Goal: Task Accomplishment & Management: Complete application form

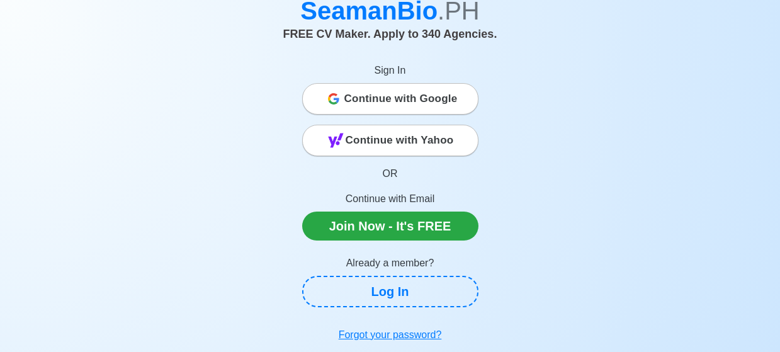
scroll to position [67, 0]
click at [406, 100] on span "Continue with Google" at bounding box center [400, 98] width 113 height 25
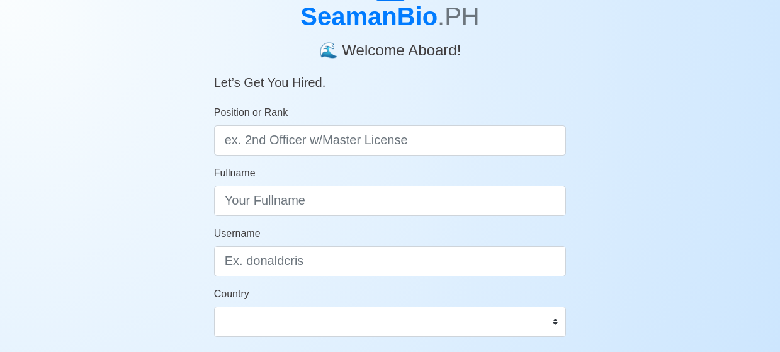
scroll to position [76, 0]
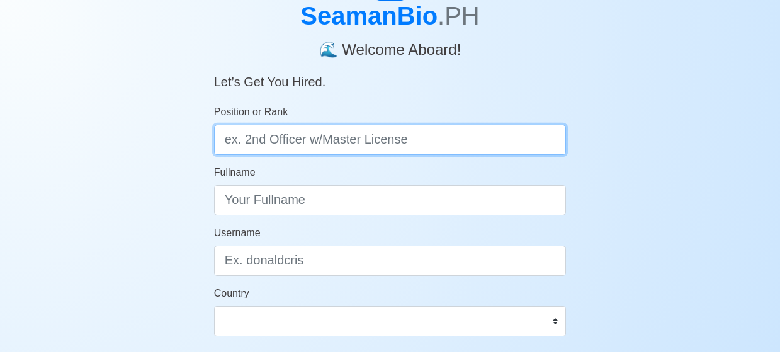
click at [416, 144] on input "Position or Rank" at bounding box center [390, 140] width 352 height 30
type input "d"
click at [261, 141] on input "Deck cadet" at bounding box center [390, 140] width 352 height 30
type input "Deck Cadet"
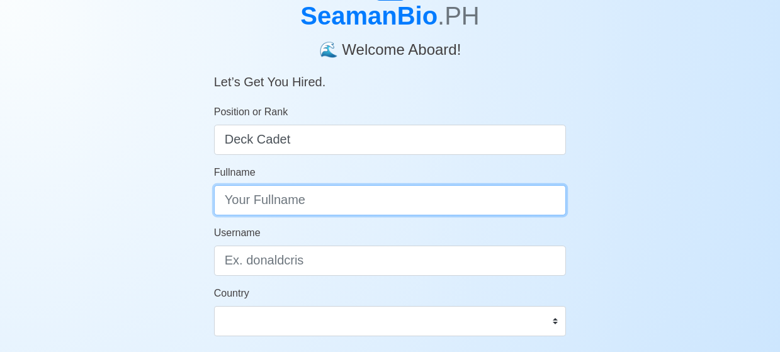
click at [249, 206] on input "Fullname" at bounding box center [390, 200] width 352 height 30
type input "r"
click at [244, 209] on input "[PERSON_NAME]" at bounding box center [390, 200] width 352 height 30
click at [284, 205] on input "[PERSON_NAME]" at bounding box center [390, 200] width 352 height 30
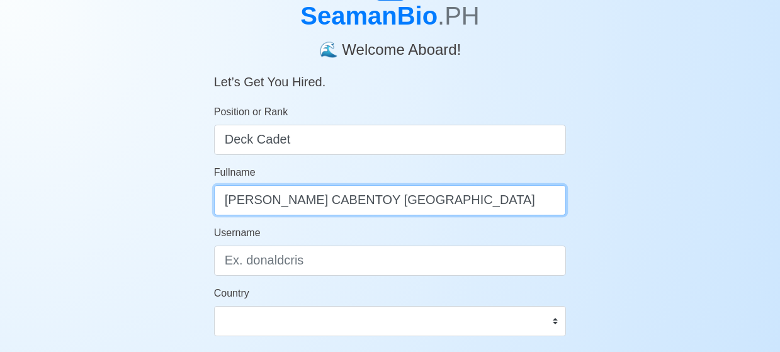
type input "[PERSON_NAME] CABENTOY [GEOGRAPHIC_DATA]"
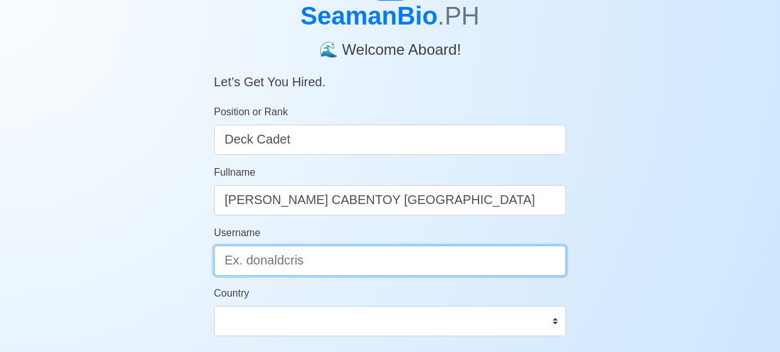
click at [285, 268] on input "Username" at bounding box center [390, 260] width 352 height 30
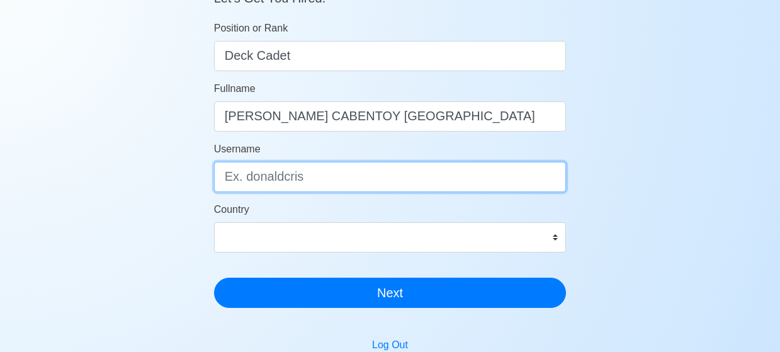
scroll to position [159, 0]
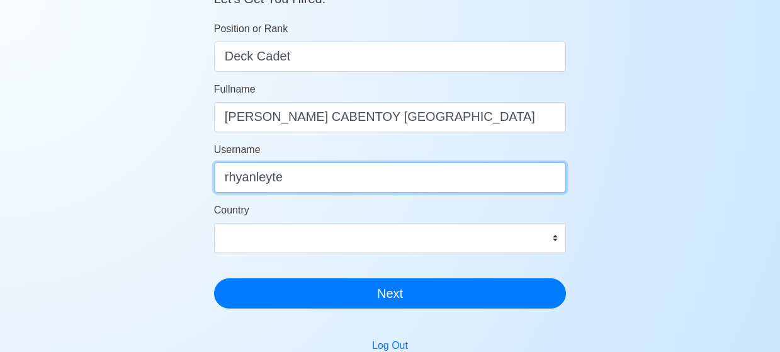
type input "rhyanleyte"
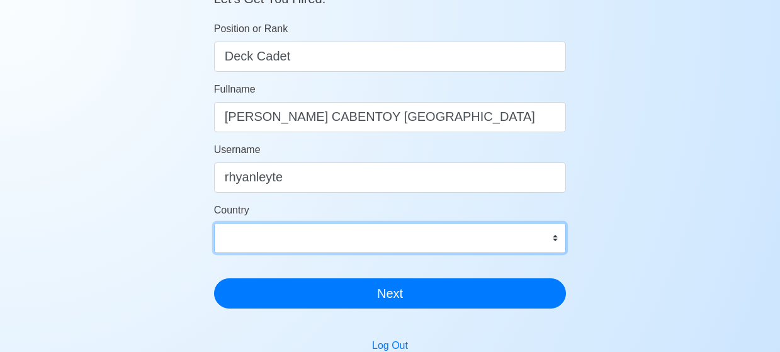
click at [554, 238] on select "[GEOGRAPHIC_DATA] [GEOGRAPHIC_DATA] [GEOGRAPHIC_DATA] [GEOGRAPHIC_DATA] [US_STA…" at bounding box center [390, 238] width 352 height 30
click at [474, 240] on select "[GEOGRAPHIC_DATA] [GEOGRAPHIC_DATA] [GEOGRAPHIC_DATA] [GEOGRAPHIC_DATA] [US_STA…" at bounding box center [390, 238] width 352 height 30
click at [551, 238] on select "[GEOGRAPHIC_DATA] [GEOGRAPHIC_DATA] [GEOGRAPHIC_DATA] [GEOGRAPHIC_DATA] [US_STA…" at bounding box center [390, 238] width 352 height 30
select select "PH"
click at [214, 223] on select "[GEOGRAPHIC_DATA] [GEOGRAPHIC_DATA] [GEOGRAPHIC_DATA] [GEOGRAPHIC_DATA] [US_STA…" at bounding box center [390, 238] width 352 height 30
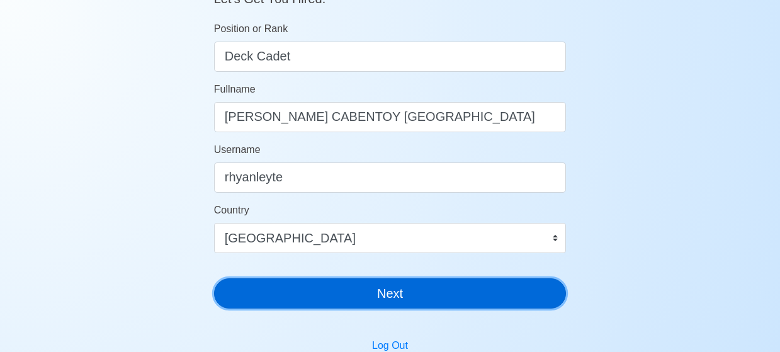
click at [388, 301] on button "Next" at bounding box center [390, 293] width 352 height 30
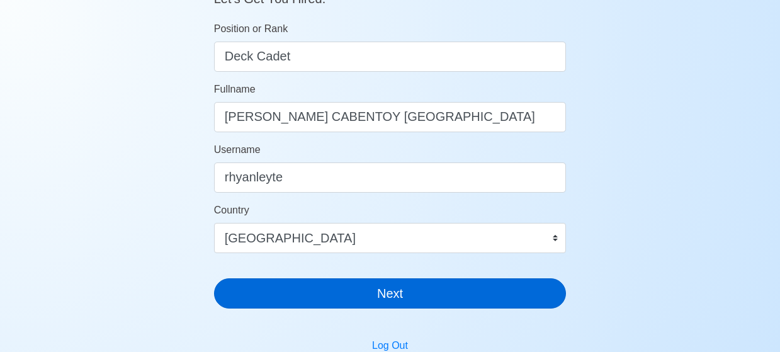
scroll to position [15, 0]
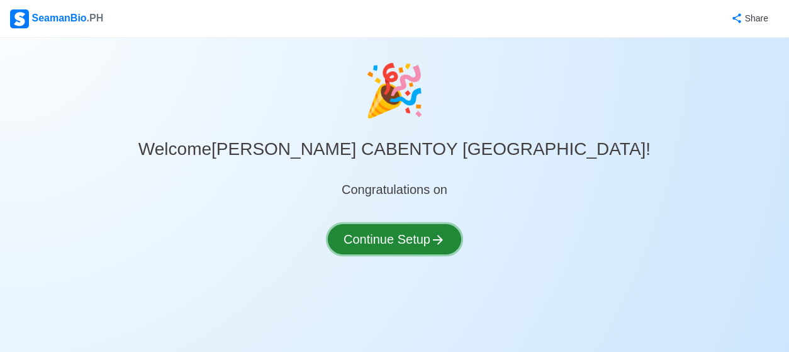
click at [410, 242] on button "Continue Setup" at bounding box center [394, 239] width 133 height 30
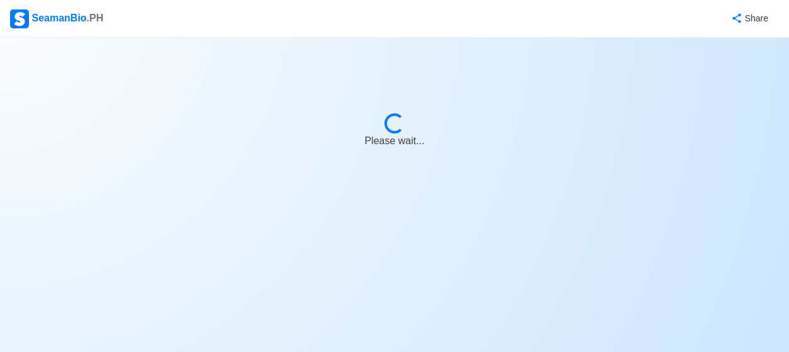
select select "Visible for Hiring"
select select "PH"
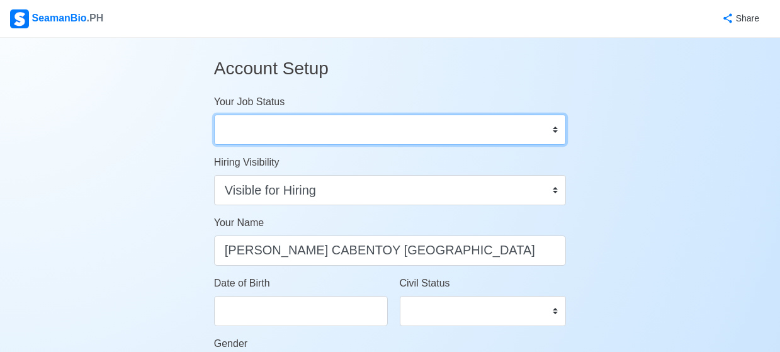
click at [469, 137] on select "Onboard Actively Looking for Job Not Looking for Job" at bounding box center [390, 130] width 352 height 30
select select "Actively Looking for Job"
click at [214, 115] on select "Onboard Actively Looking for Job Not Looking for Job" at bounding box center [390, 130] width 352 height 30
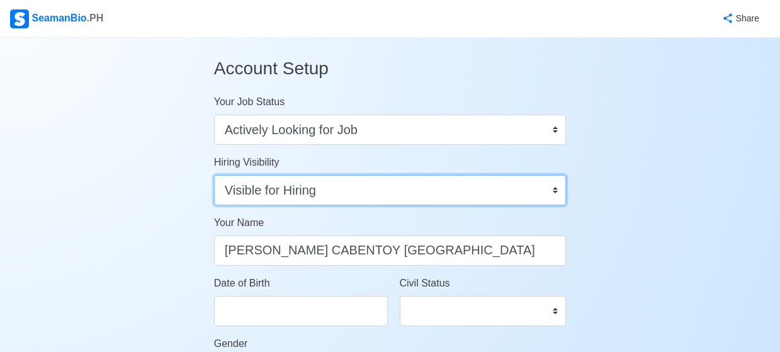
click at [442, 190] on select "Visible for Hiring Not Visible for Hiring" at bounding box center [390, 190] width 352 height 30
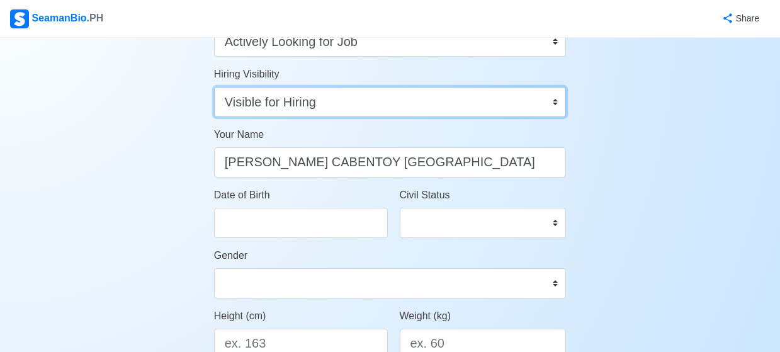
scroll to position [91, 0]
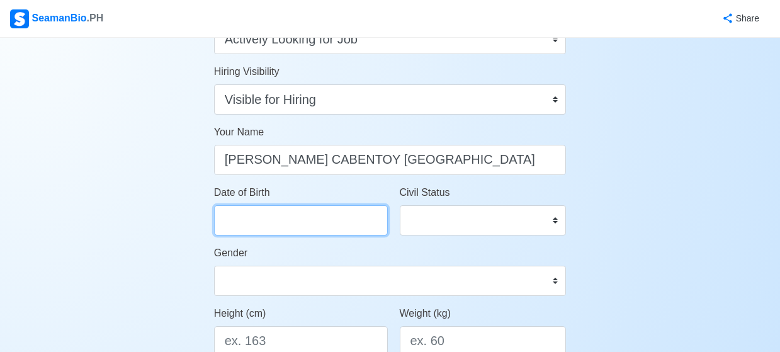
select select "****"
select select "*********"
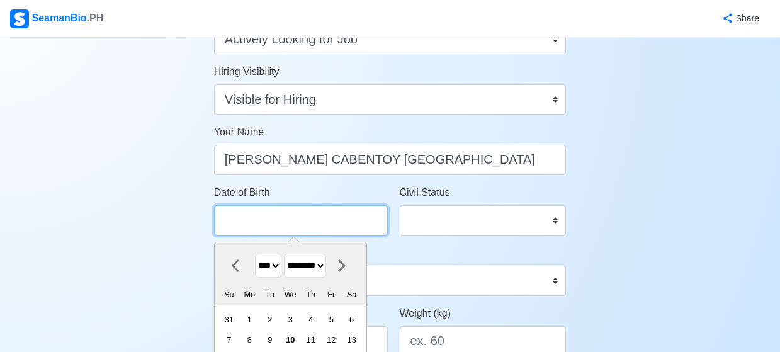
click at [313, 231] on input "Date of Birth" at bounding box center [301, 220] width 174 height 30
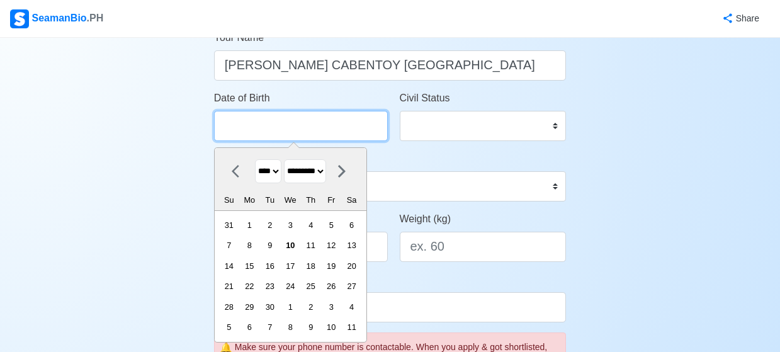
scroll to position [191, 0]
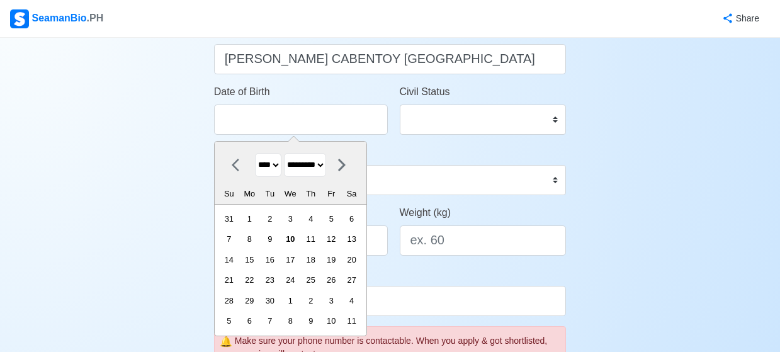
click at [281, 167] on select "**** **** **** **** **** **** **** **** **** **** **** **** **** **** **** ****…" at bounding box center [268, 165] width 26 height 25
select select "****"
click at [255, 153] on select "**** **** **** **** **** **** **** **** **** **** **** **** **** **** **** ****…" at bounding box center [268, 165] width 26 height 25
click at [326, 164] on select "******* ******** ***** ***** *** **** **** ****** ********* ******* ******** **…" at bounding box center [305, 165] width 42 height 25
select select "***"
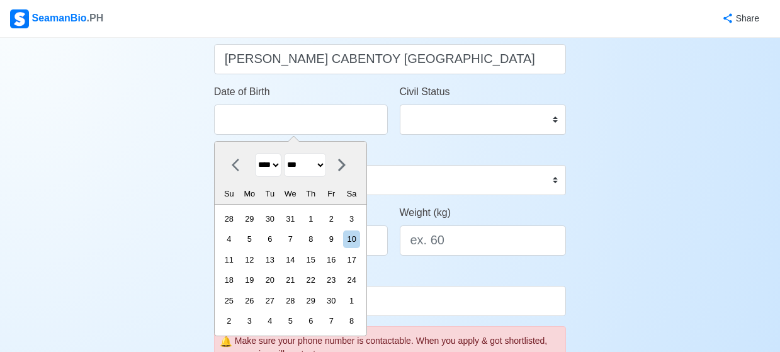
click at [289, 153] on select "******* ******** ***** ***** *** **** **** ****** ********* ******* ******** **…" at bounding box center [305, 165] width 42 height 25
click at [235, 281] on div "22" at bounding box center [228, 279] width 17 height 17
type input "[DATE]"
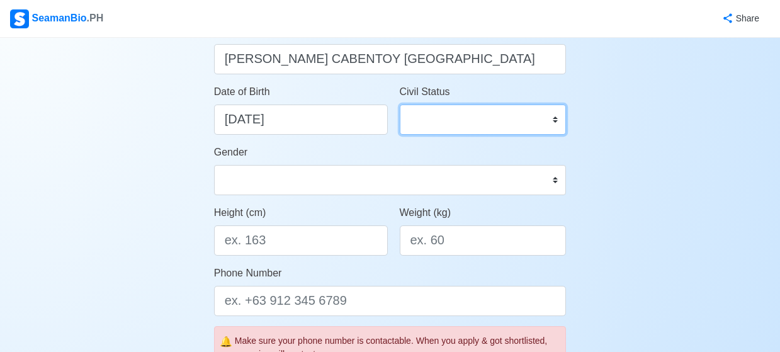
click at [479, 123] on select "Single Married Widowed Separated" at bounding box center [483, 119] width 167 height 30
select select "Single"
click at [400, 104] on select "Single Married Widowed Separated" at bounding box center [483, 119] width 167 height 30
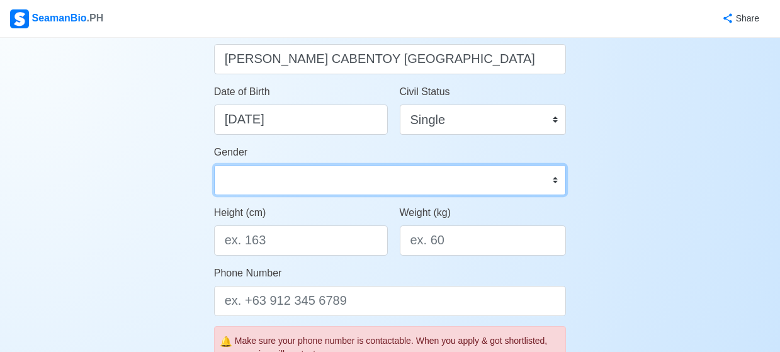
click at [326, 184] on select "[DEMOGRAPHIC_DATA] [DEMOGRAPHIC_DATA]" at bounding box center [390, 180] width 352 height 30
select select "[DEMOGRAPHIC_DATA]"
click at [214, 165] on select "[DEMOGRAPHIC_DATA] [DEMOGRAPHIC_DATA]" at bounding box center [390, 180] width 352 height 30
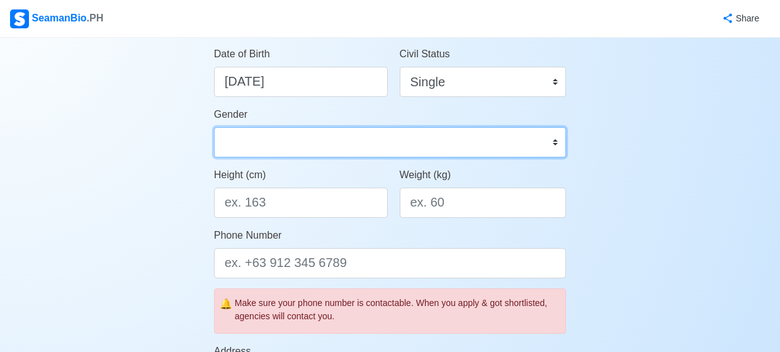
scroll to position [230, 0]
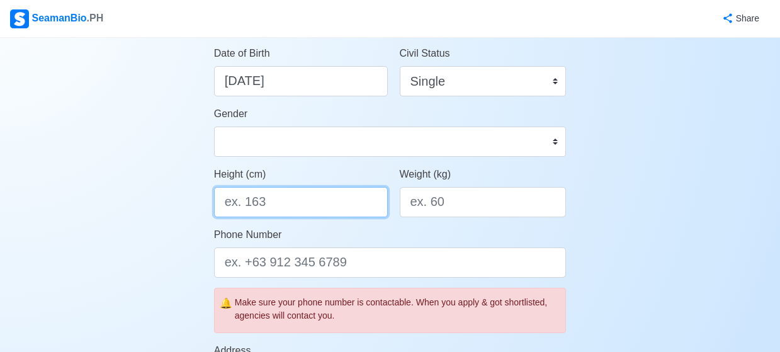
click at [325, 199] on input "Height (cm)" at bounding box center [301, 202] width 174 height 30
click at [273, 202] on input "Height (cm)" at bounding box center [301, 202] width 174 height 30
type input "1"
type input "163"
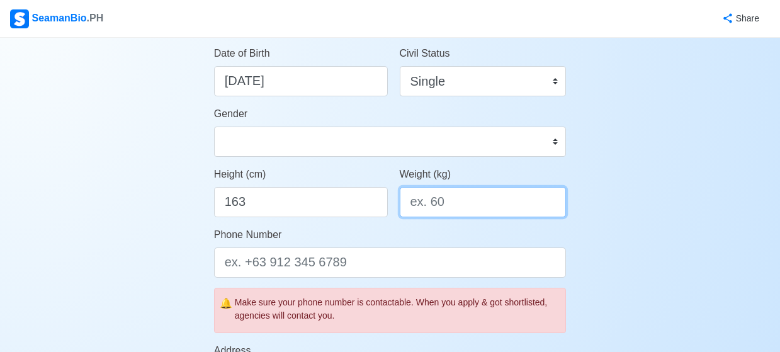
click at [445, 210] on input "Weight (kg)" at bounding box center [483, 202] width 167 height 30
click at [430, 199] on input "Weight (kg)" at bounding box center [483, 202] width 167 height 30
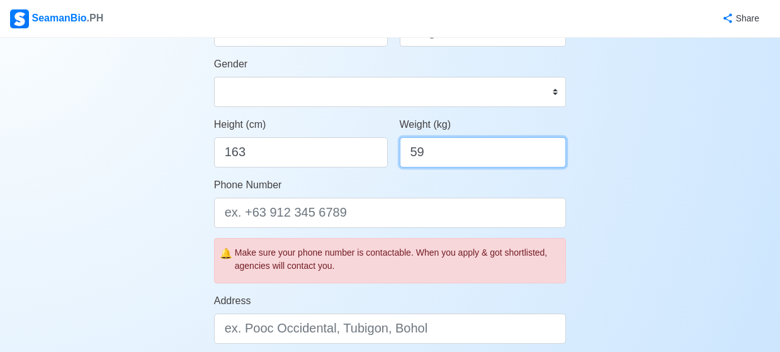
scroll to position [284, 0]
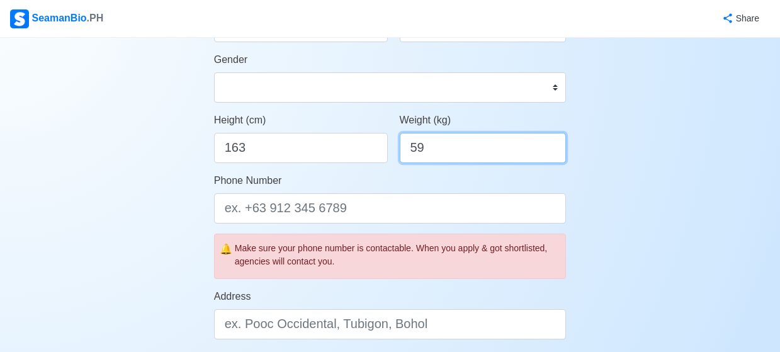
type input "59"
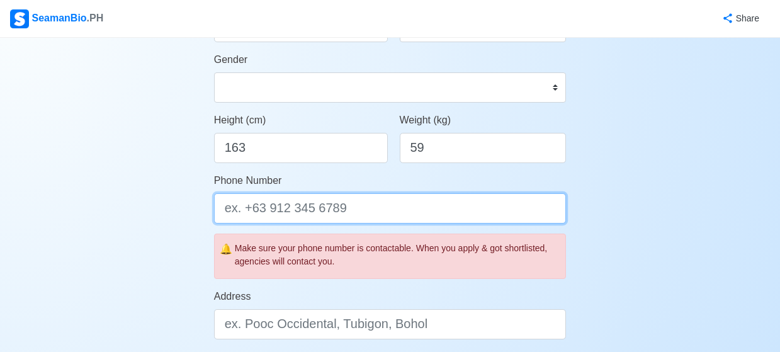
click at [395, 212] on input "Phone Number" at bounding box center [390, 208] width 352 height 30
type input "9"
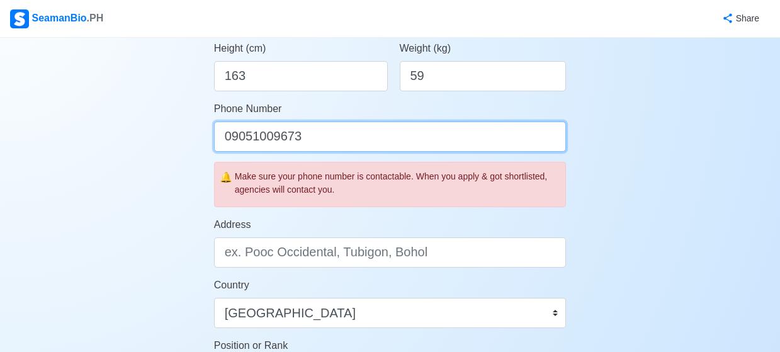
scroll to position [356, 0]
type input "09051009673"
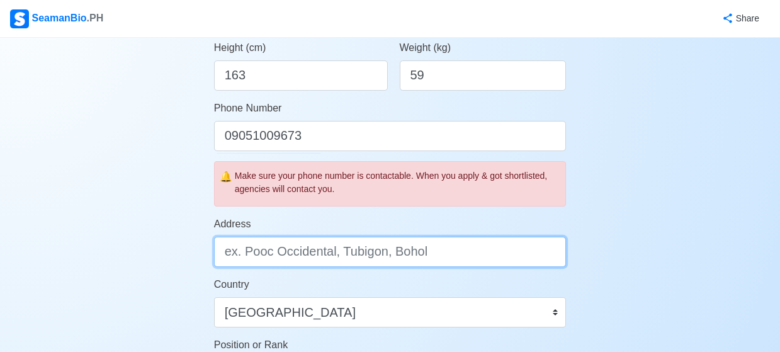
click at [458, 259] on input "Address" at bounding box center [390, 252] width 352 height 30
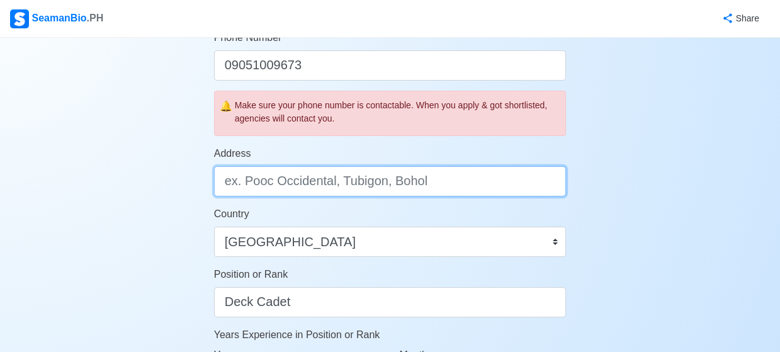
scroll to position [427, 0]
type input "t"
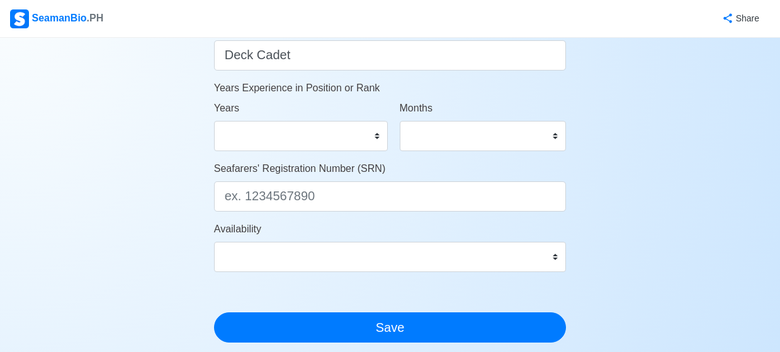
scroll to position [674, 0]
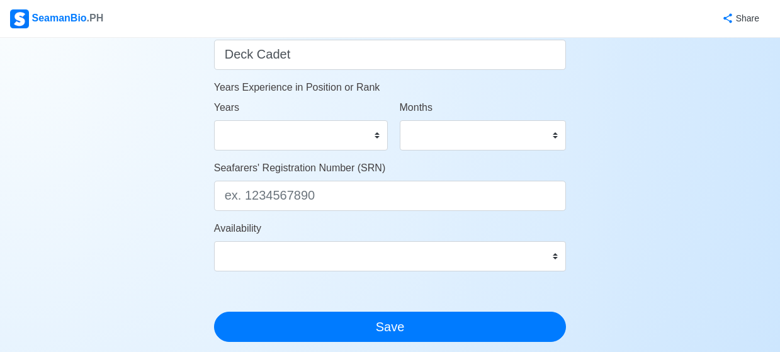
type input "[STREET_ADDRESS]"
click at [378, 133] on select "0 1 2 3 4 5 6 7 8 9 10 11 12 13 14 15 16 17 18 19 20 21 22 23 24 25 26 27 28 29…" at bounding box center [301, 135] width 174 height 30
click at [554, 137] on select "0 1 2 3 4 5 6 7 8 9 10 11" at bounding box center [483, 135] width 167 height 30
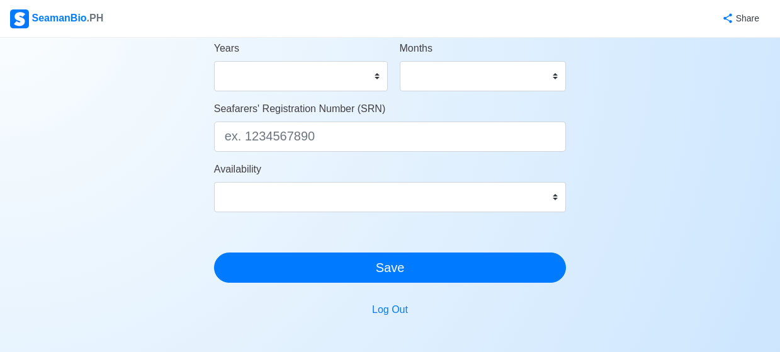
scroll to position [734, 0]
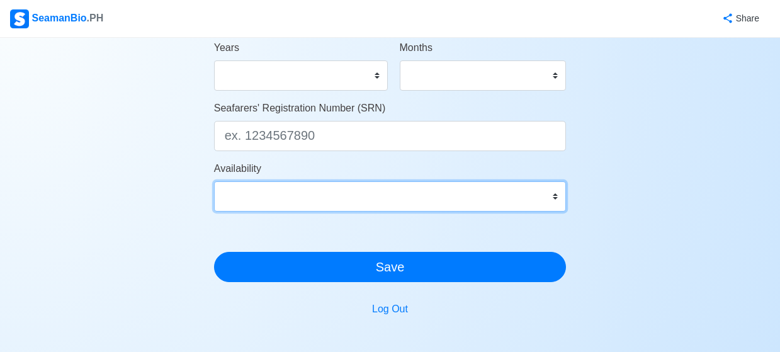
click at [556, 195] on select "Immediate [DATE] [DATE] [DATE] [DATE] [DATE] [DATE] [DATE] [DATE] [DATE]" at bounding box center [390, 196] width 352 height 30
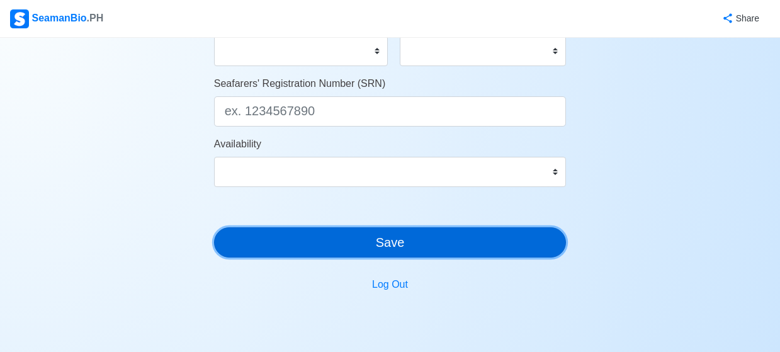
click at [512, 246] on button "Save" at bounding box center [390, 242] width 352 height 30
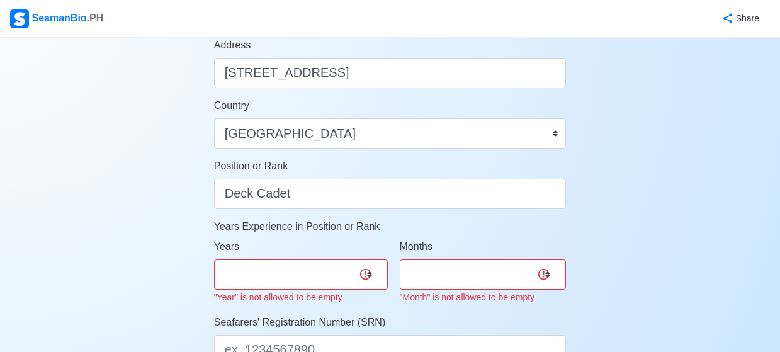
scroll to position [549, 0]
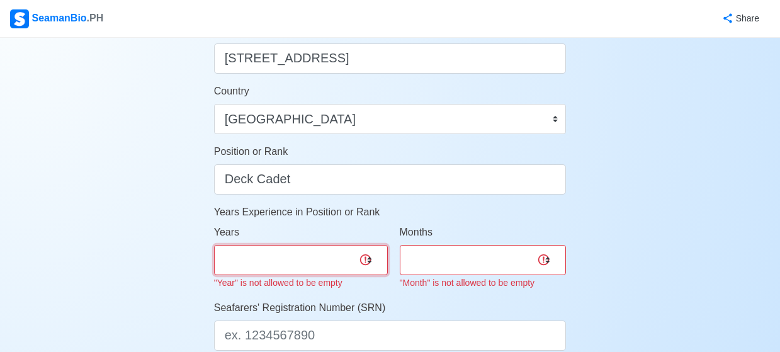
click at [349, 254] on select "0 1 2 3 4 5 6 7 8 9 10 11 12 13 14 15 16 17 18 19 20 21 22 23 24 25 26 27 28 29…" at bounding box center [301, 260] width 174 height 30
select select "0"
click at [214, 245] on select "0 1 2 3 4 5 6 7 8 9 10 11 12 13 14 15 16 17 18 19 20 21 22 23 24 25 26 27 28 29…" at bounding box center [301, 260] width 174 height 30
click at [490, 247] on select "0 1 2 3 4 5 6 7 8 9 10 11" at bounding box center [483, 260] width 167 height 30
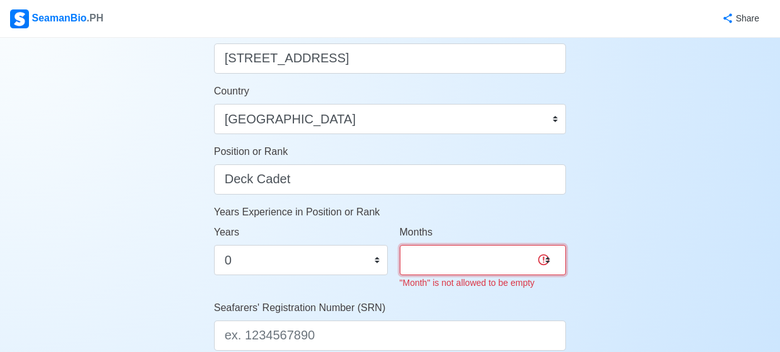
select select "0"
click at [400, 245] on select "0 1 2 3 4 5 6 7 8 9 10 11" at bounding box center [483, 260] width 167 height 30
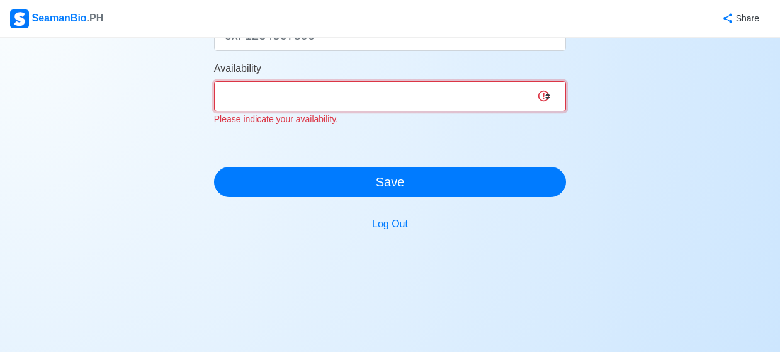
scroll to position [834, 0]
click at [466, 98] on select "Immediate [DATE] [DATE] [DATE] [DATE] [DATE] [DATE] [DATE] [DATE] [DATE]" at bounding box center [390, 96] width 352 height 30
select select "1780243200000"
click at [214, 81] on select "Immediate [DATE] [DATE] [DATE] [DATE] [DATE] [DATE] [DATE] [DATE] [DATE]" at bounding box center [390, 96] width 352 height 30
click at [509, 96] on select "Immediate [DATE] [DATE] [DATE] [DATE] [DATE] [DATE] [DATE] [DATE] [DATE]" at bounding box center [390, 96] width 352 height 30
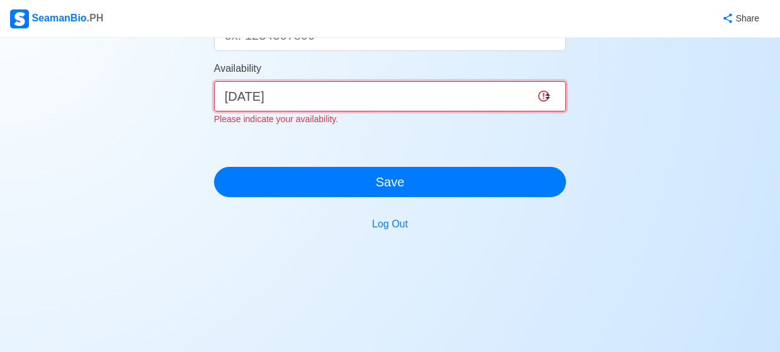
click at [214, 81] on select "Immediate [DATE] [DATE] [DATE] [DATE] [DATE] [DATE] [DATE] [DATE] [DATE]" at bounding box center [390, 96] width 352 height 30
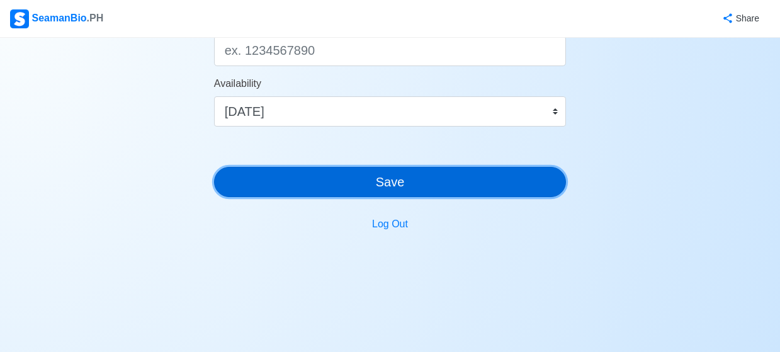
scroll to position [819, 0]
click at [393, 184] on button "Save" at bounding box center [390, 182] width 352 height 30
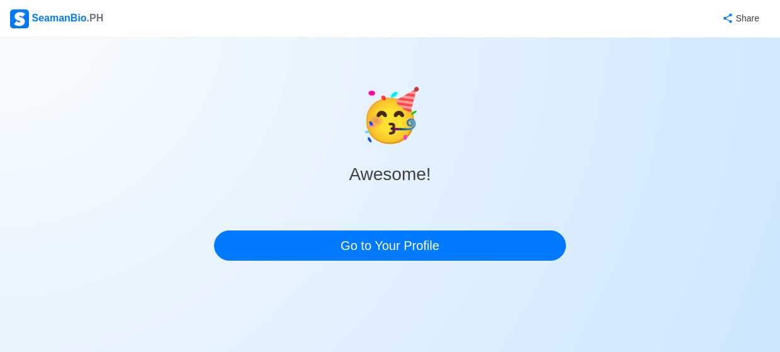
scroll to position [0, 0]
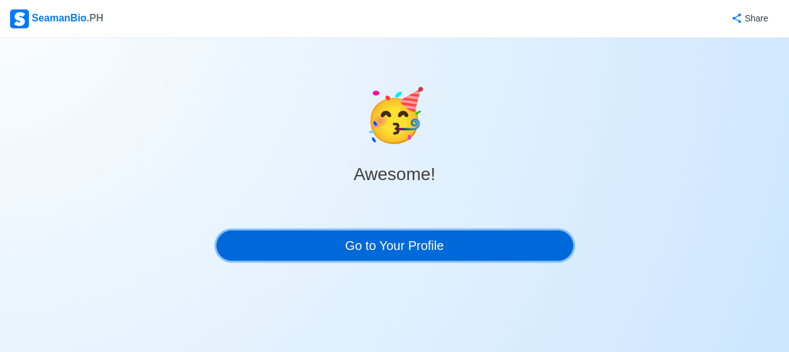
click at [367, 251] on link "Go to Your Profile" at bounding box center [394, 245] width 357 height 30
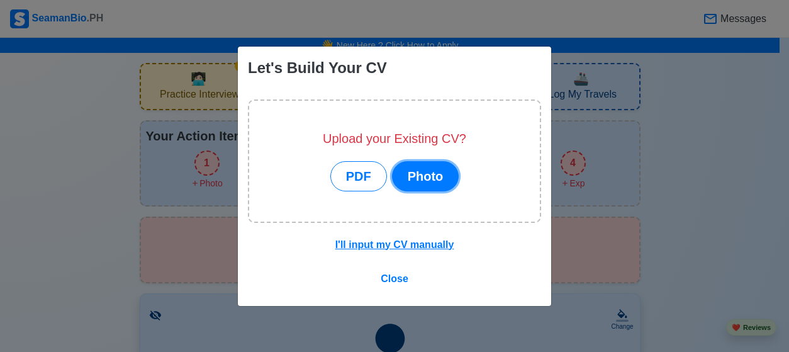
click at [422, 179] on button "Photo" at bounding box center [425, 176] width 67 height 30
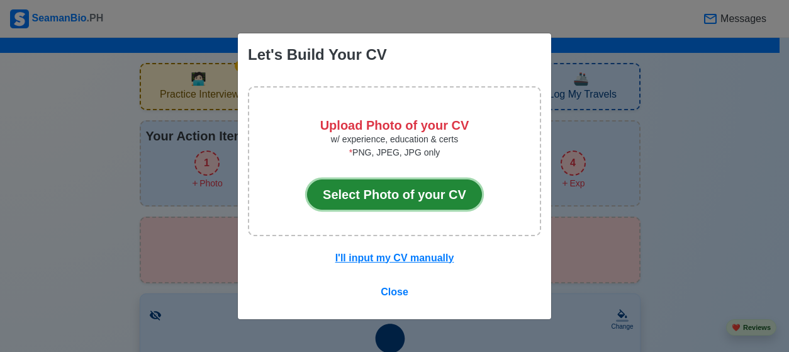
click at [395, 195] on button "Select Photo of your CV" at bounding box center [394, 194] width 175 height 30
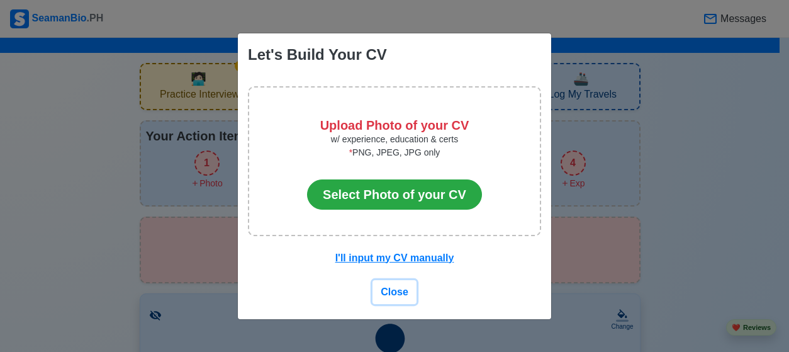
click at [388, 296] on span "Close" at bounding box center [395, 291] width 28 height 11
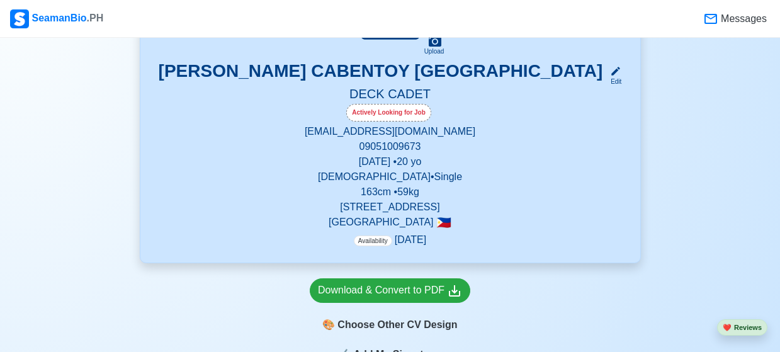
scroll to position [344, 0]
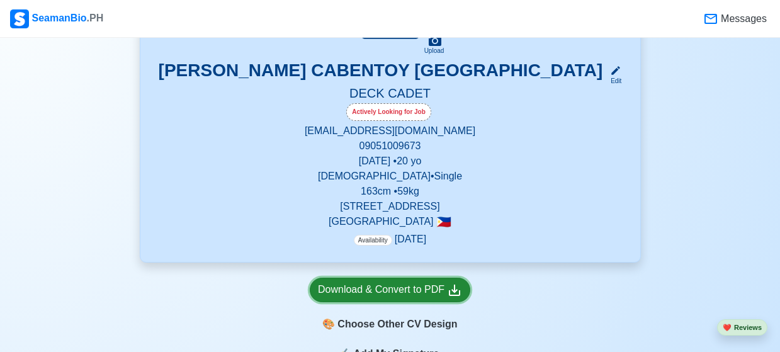
click at [417, 292] on div "Download & Convert to PDF" at bounding box center [390, 290] width 144 height 16
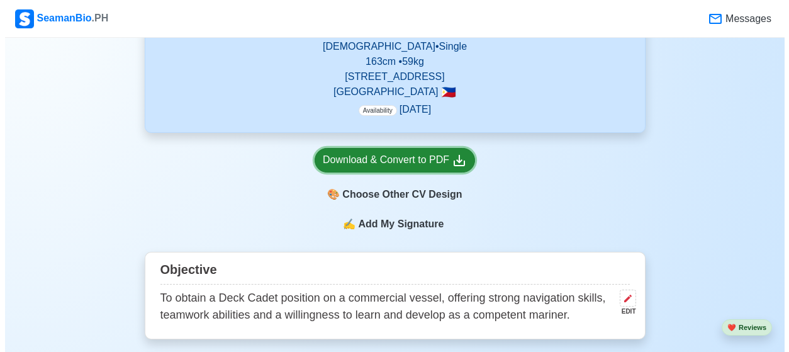
scroll to position [474, 0]
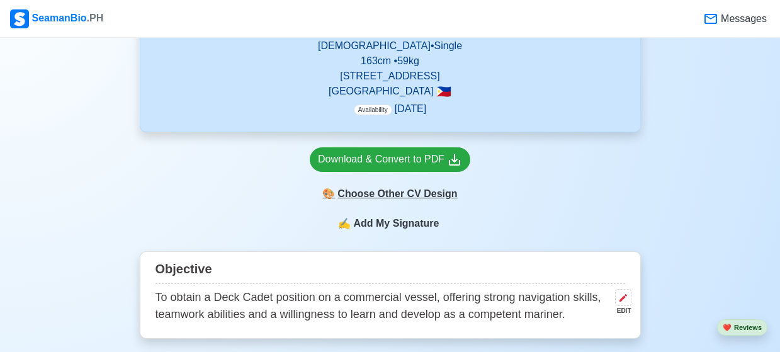
click at [427, 198] on div "🎨 Choose Other CV Design" at bounding box center [390, 194] width 160 height 24
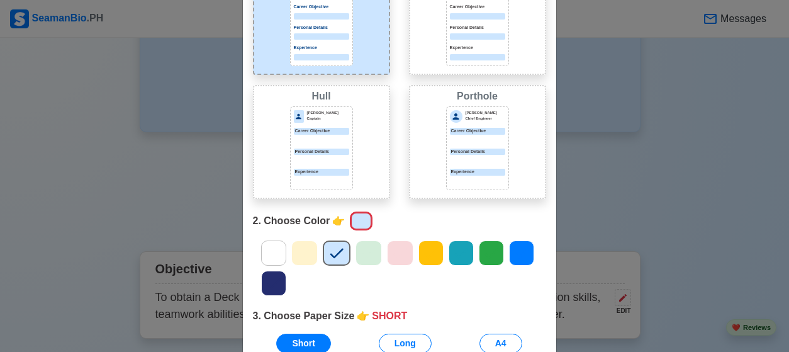
scroll to position [121, 0]
click at [264, 275] on icon at bounding box center [273, 282] width 19 height 19
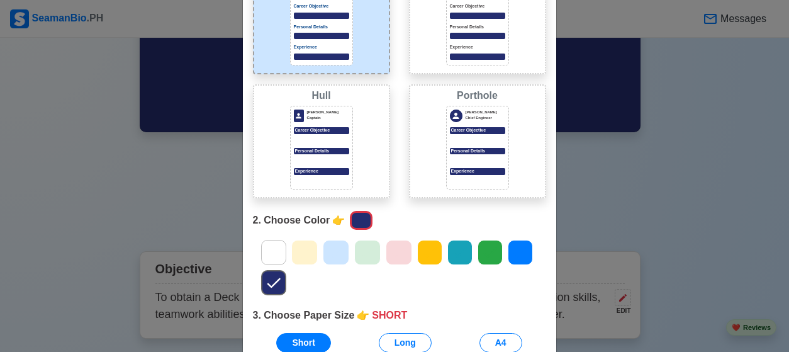
click at [331, 253] on icon at bounding box center [336, 252] width 19 height 19
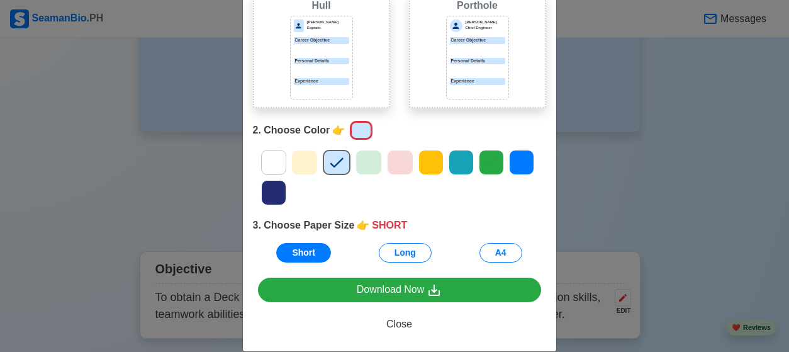
scroll to position [229, 0]
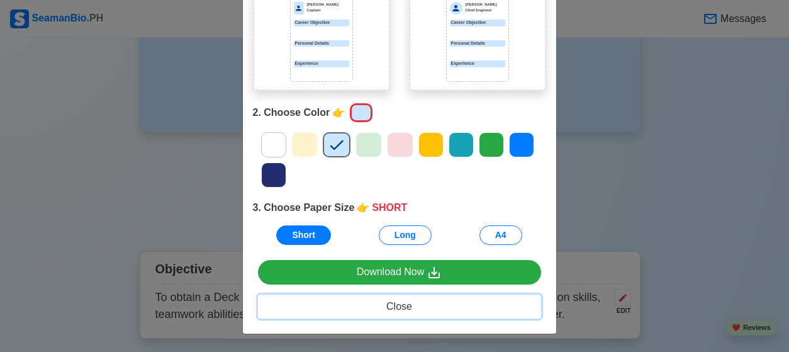
click at [393, 313] on button "Close" at bounding box center [399, 306] width 283 height 24
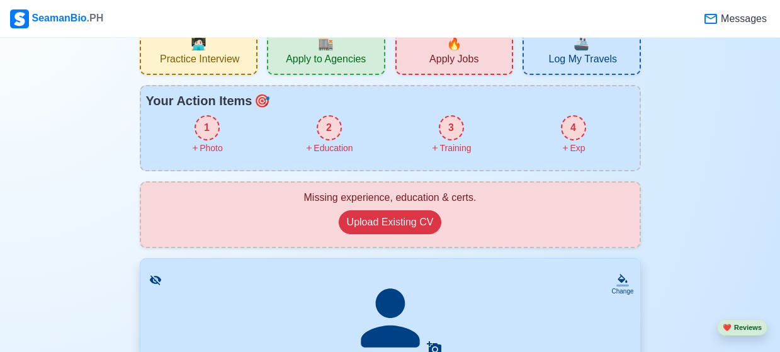
scroll to position [36, 0]
click at [327, 130] on div "2" at bounding box center [329, 127] width 25 height 25
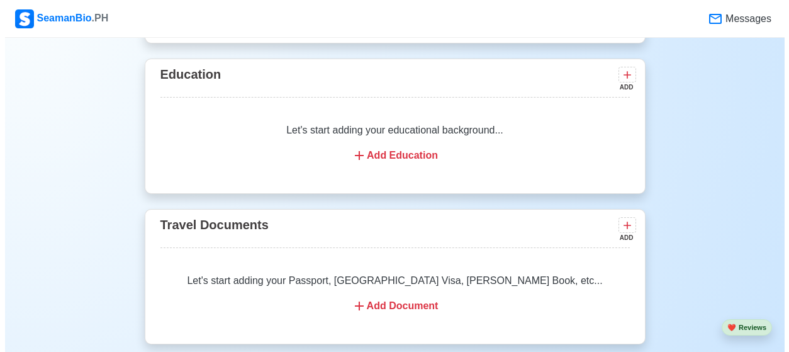
scroll to position [922, 0]
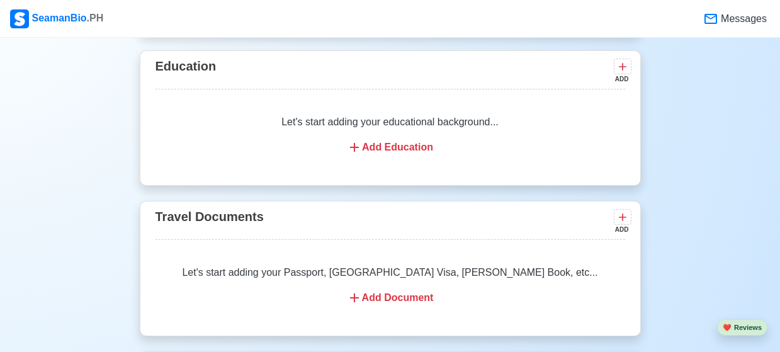
click at [374, 148] on div "Add Education" at bounding box center [390, 147] width 439 height 15
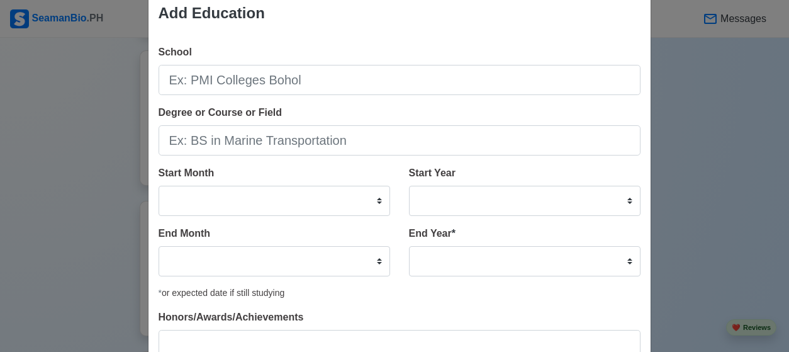
scroll to position [0, 0]
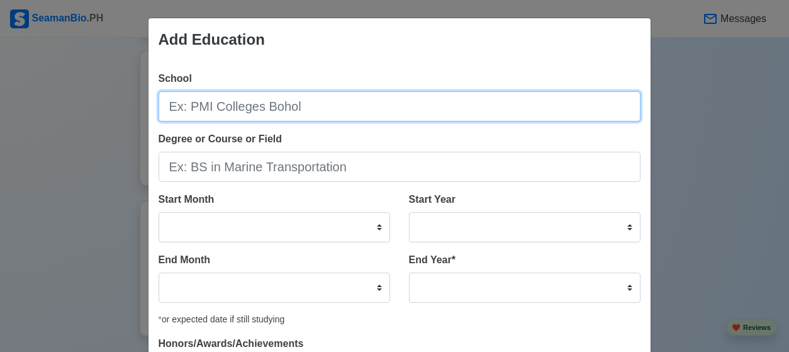
click at [291, 106] on input "School" at bounding box center [400, 106] width 482 height 30
type input "u"
type input "[GEOGRAPHIC_DATA] METC"
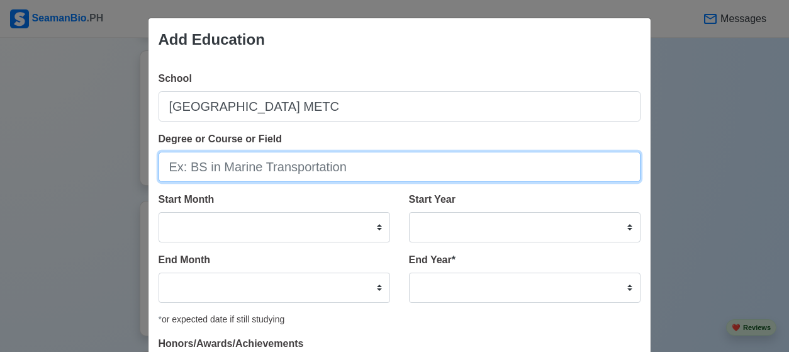
click at [230, 162] on input "Degree or Course or Field" at bounding box center [400, 167] width 482 height 30
type input "B"
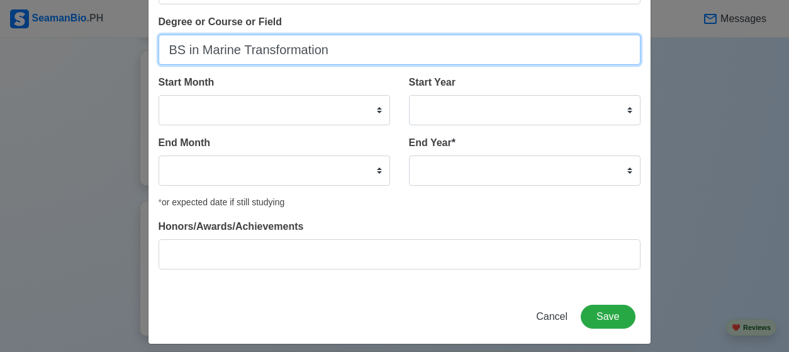
scroll to position [118, 0]
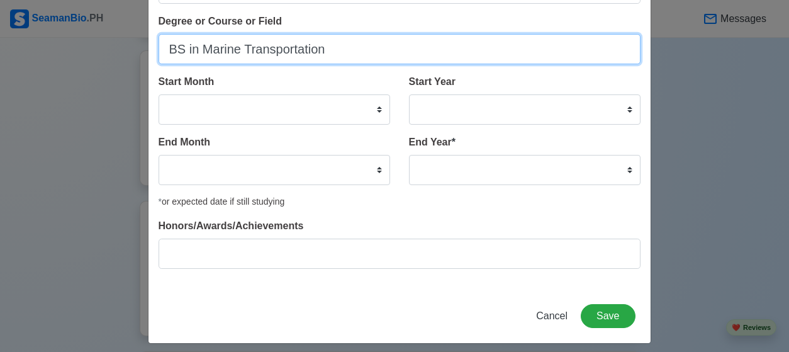
type input "BS in Marine Transportation"
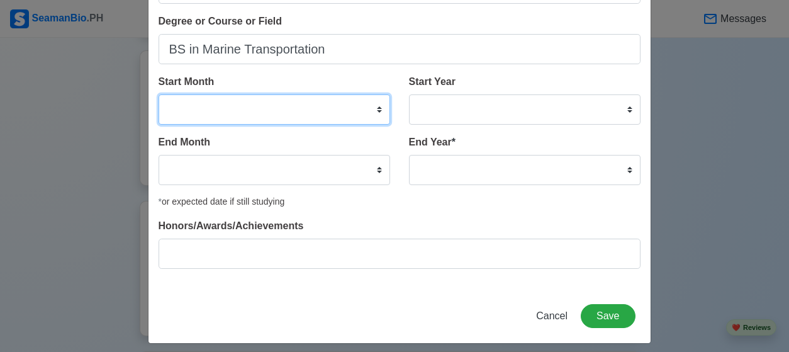
click at [374, 108] on select "January February March April May June July August September October November De…" at bounding box center [275, 109] width 232 height 30
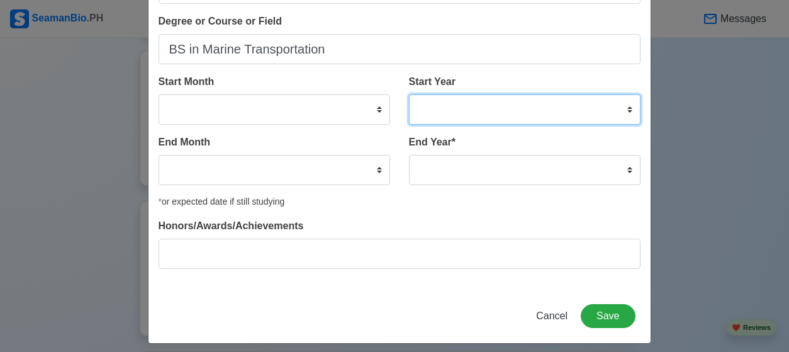
click at [489, 104] on select "2025 2024 2023 2022 2021 2020 2019 2018 2017 2016 2015 2014 2013 2012 2011 2010…" at bounding box center [525, 109] width 232 height 30
click at [409, 94] on select "2025 2024 2023 2022 2021 2020 2019 2018 2017 2016 2015 2014 2013 2012 2011 2010…" at bounding box center [525, 109] width 232 height 30
click at [567, 108] on select "2025 2024 2023 2022 2021 2020 2019 2018 2017 2016 2015 2014 2013 2012 2011 2010…" at bounding box center [525, 109] width 232 height 30
select select "2023"
click at [409, 94] on select "2025 2024 2023 2022 2021 2020 2019 2018 2017 2016 2015 2014 2013 2012 2011 2010…" at bounding box center [525, 109] width 232 height 30
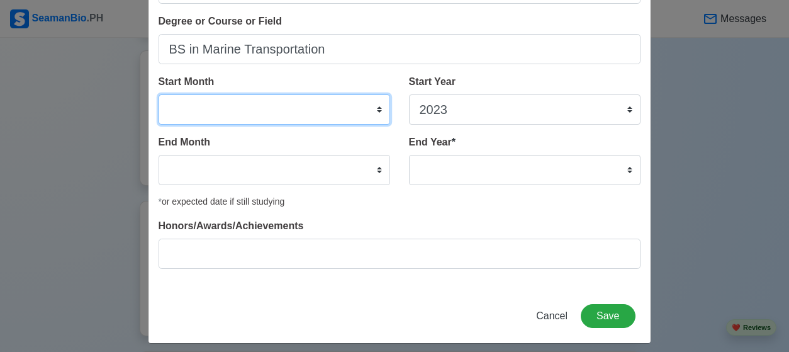
click at [291, 116] on select "January February March April May June July August September October November De…" at bounding box center [275, 109] width 232 height 30
select select "August"
click at [159, 94] on select "January February March April May June July August September October November De…" at bounding box center [275, 109] width 232 height 30
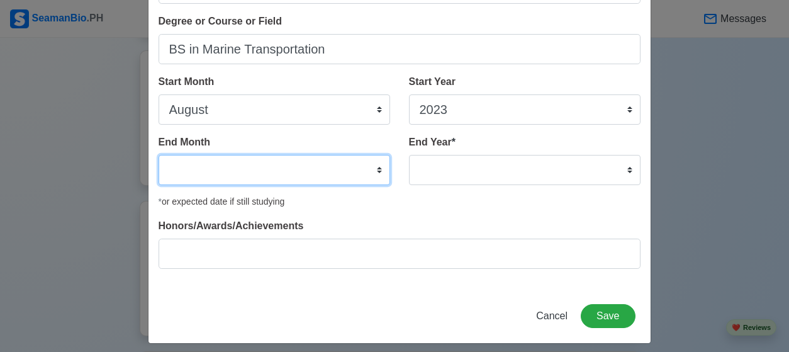
click at [350, 170] on select "January February March April May June July August September October November De…" at bounding box center [275, 170] width 232 height 30
select select "July"
click at [159, 155] on select "January February March April May June July August September October November De…" at bounding box center [275, 170] width 232 height 30
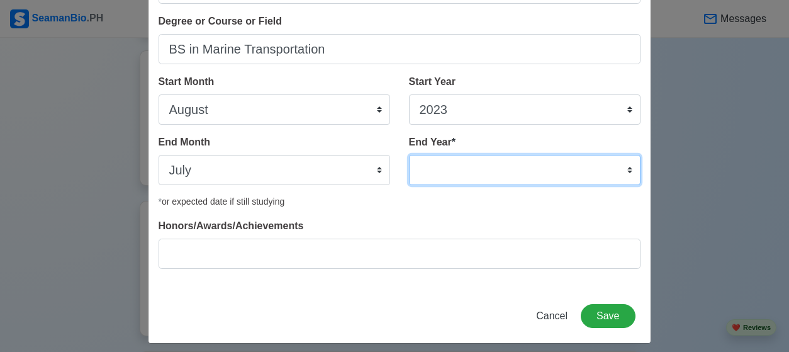
click at [452, 162] on select "2035 2034 2033 2032 2031 2030 2029 2028 2027 2026 2025 2024 2023 2022 2021 2020…" at bounding box center [525, 170] width 232 height 30
select select "2026"
click at [409, 155] on select "2035 2034 2033 2032 2031 2030 2029 2028 2027 2026 2025 2024 2023 2022 2021 2020…" at bounding box center [525, 170] width 232 height 30
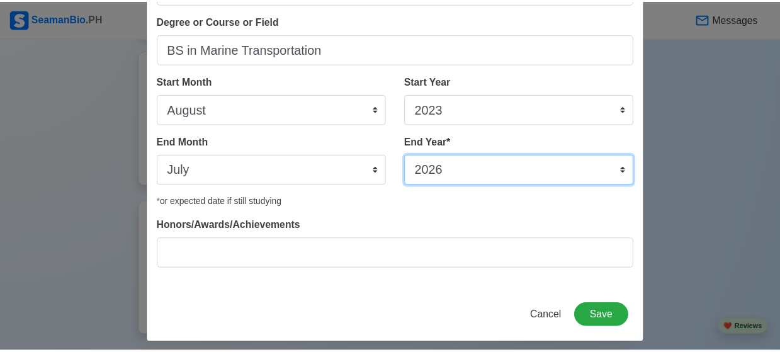
scroll to position [127, 0]
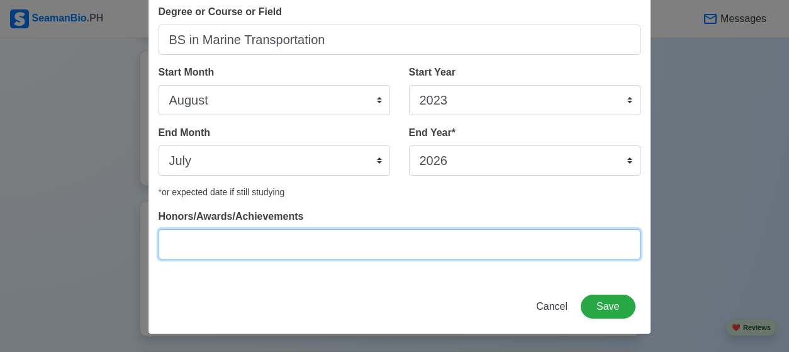
click at [357, 245] on input "Honors/Awards/Achievements" at bounding box center [400, 244] width 482 height 30
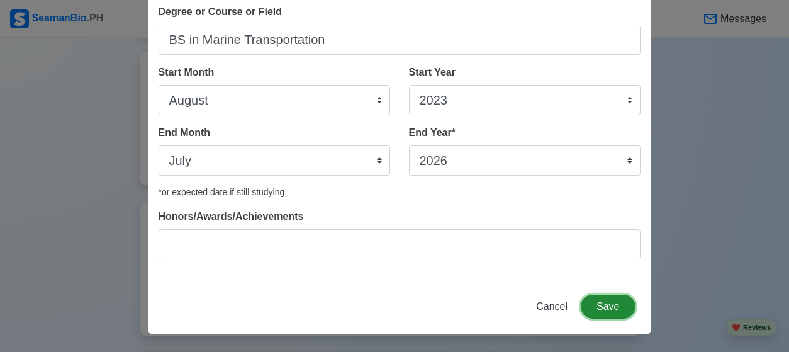
click at [610, 307] on button "Save" at bounding box center [608, 306] width 54 height 24
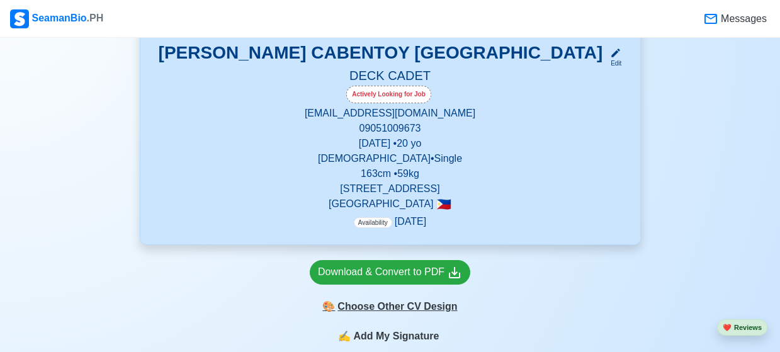
scroll to position [355, 0]
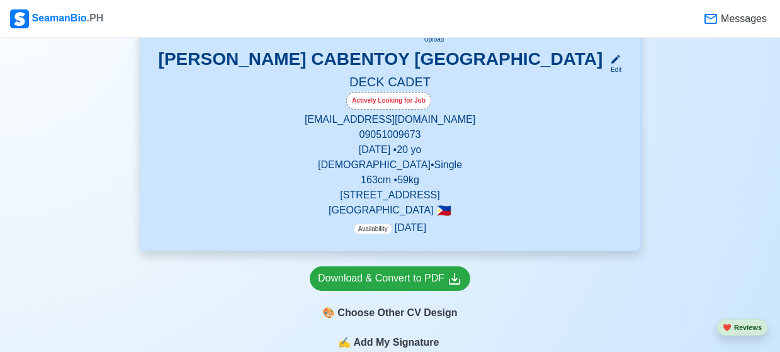
click at [518, 174] on p "163 cm • 59 kg" at bounding box center [389, 179] width 469 height 15
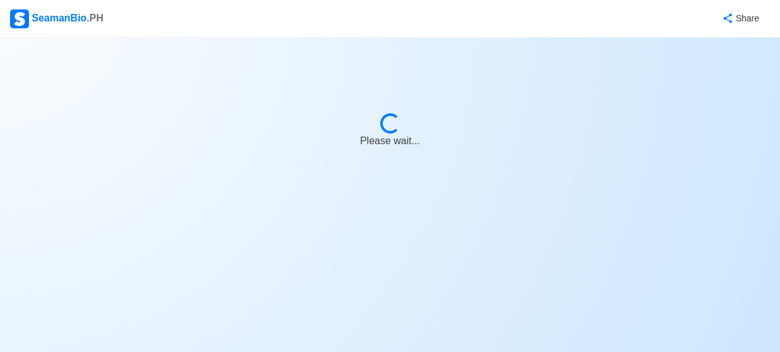
select select "Actively Looking for Job"
select select "Visible for Hiring"
select select "Single"
select select "[DEMOGRAPHIC_DATA]"
select select "PH"
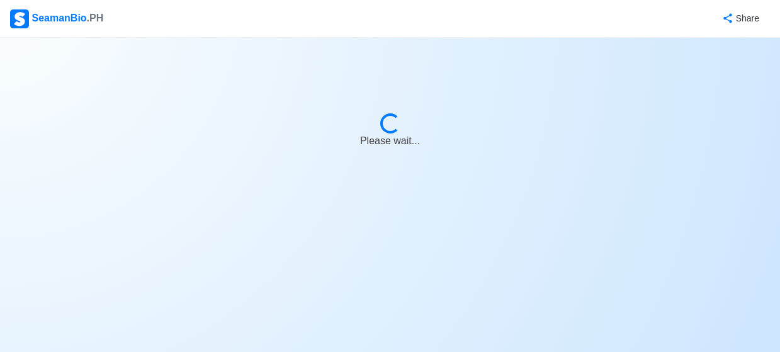
select select "1780243200000"
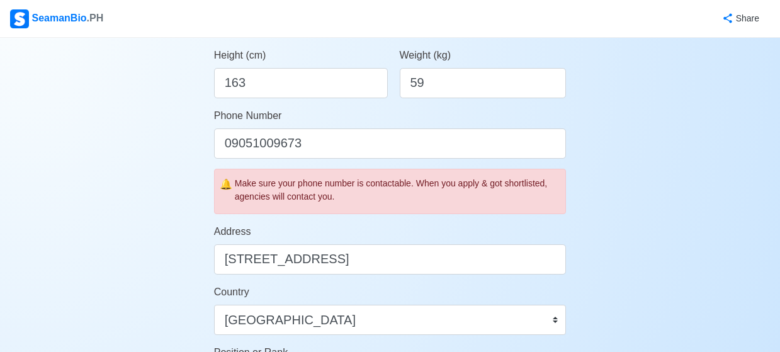
scroll to position [347, 0]
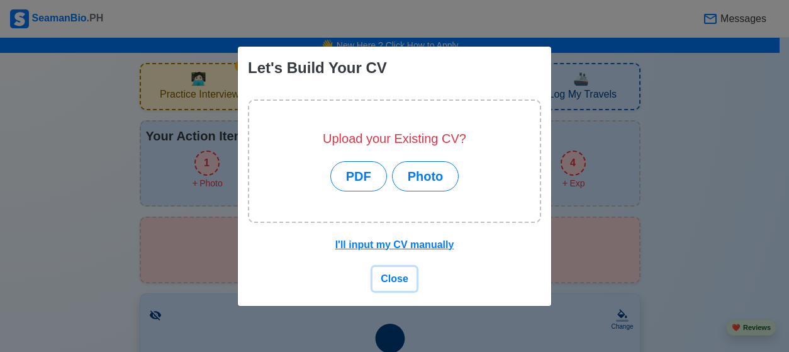
click at [395, 279] on span "Close" at bounding box center [395, 278] width 28 height 11
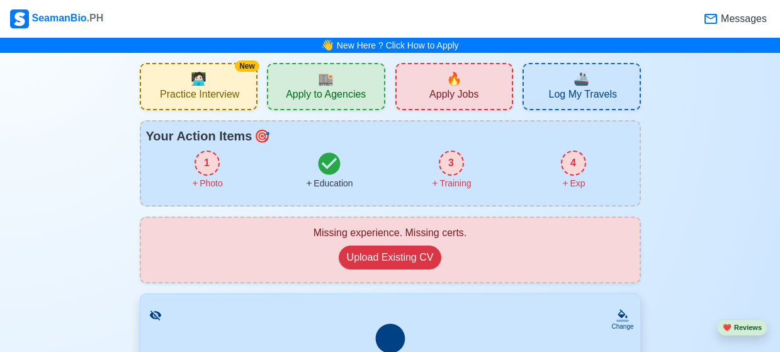
click at [572, 168] on div "4" at bounding box center [573, 162] width 25 height 25
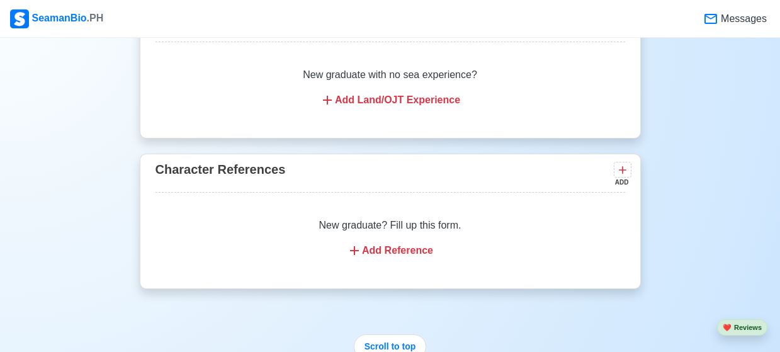
scroll to position [1902, 0]
click at [399, 257] on div "Add Reference" at bounding box center [390, 249] width 439 height 15
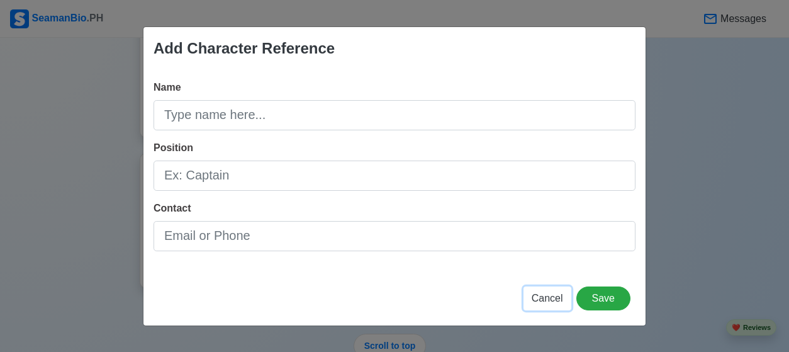
click at [547, 298] on span "Cancel" at bounding box center [547, 298] width 31 height 11
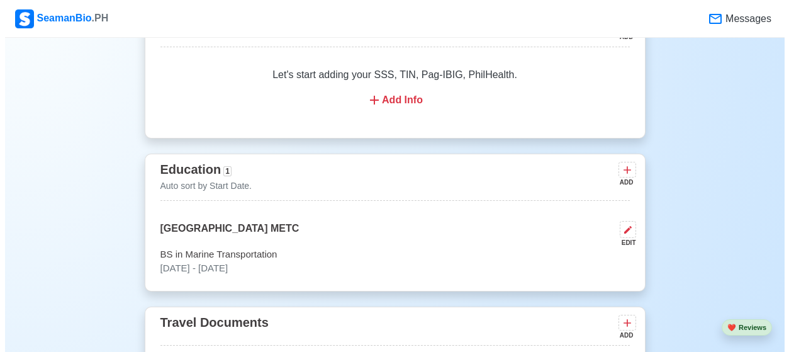
scroll to position [819, 0]
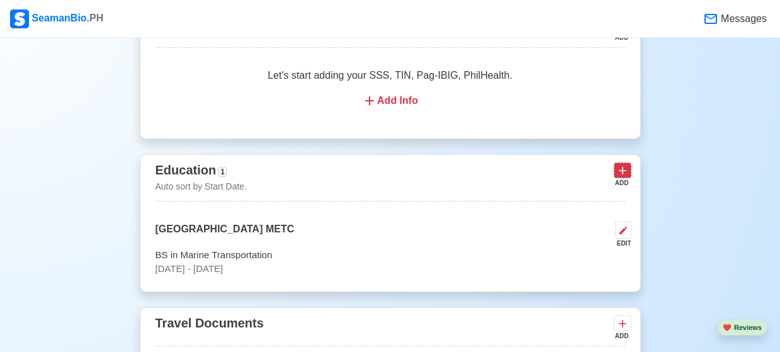
click at [624, 177] on icon at bounding box center [622, 170] width 13 height 13
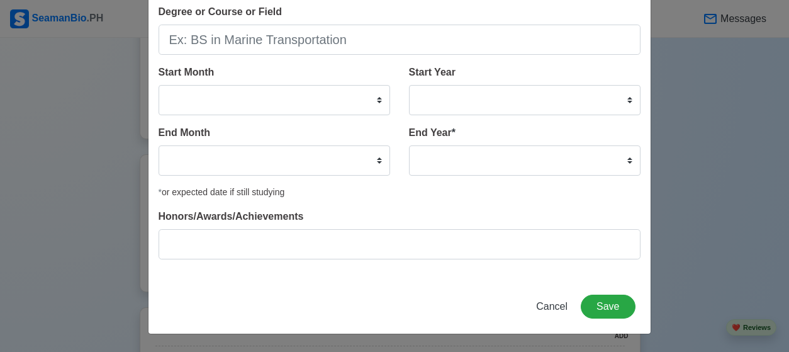
scroll to position [0, 0]
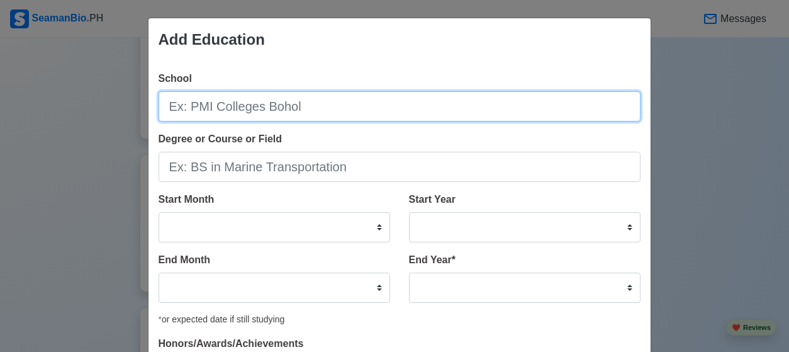
click at [517, 114] on input "School" at bounding box center [400, 106] width 482 height 30
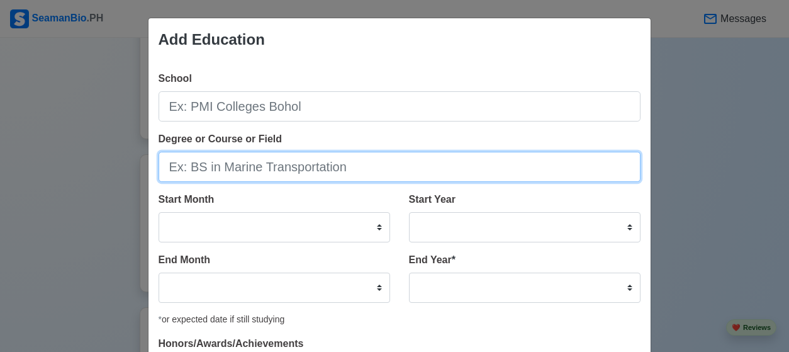
click at [517, 176] on input "Degree or Course or Field" at bounding box center [400, 167] width 482 height 30
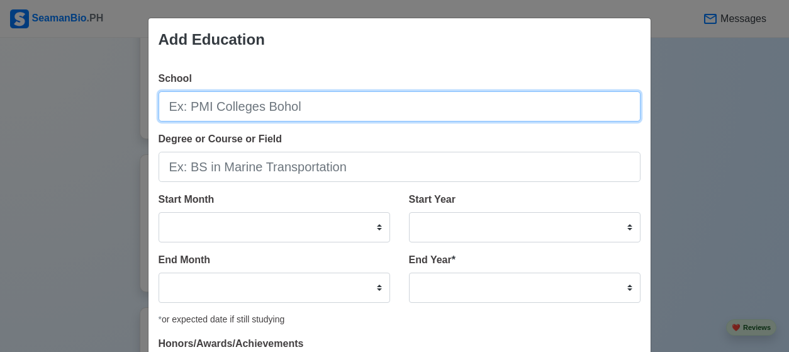
click at [487, 110] on input "School" at bounding box center [400, 106] width 482 height 30
type input "H"
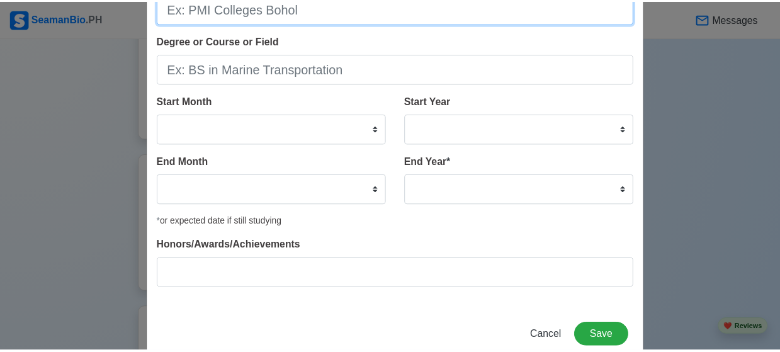
scroll to position [127, 0]
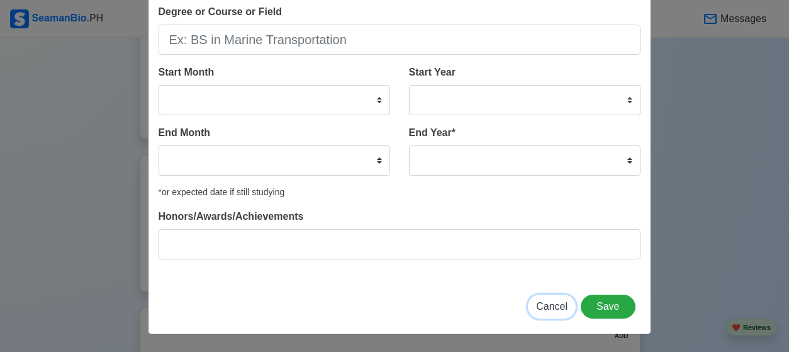
click at [554, 309] on span "Cancel" at bounding box center [551, 306] width 31 height 11
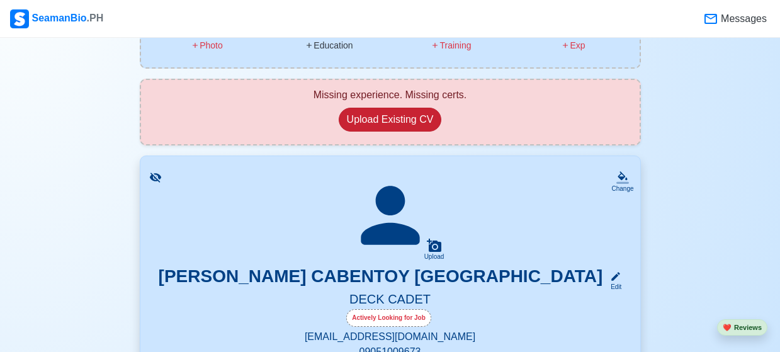
scroll to position [137, 0]
click at [462, 115] on div "Missing experience. Missing certs. Upload Existing CV" at bounding box center [390, 112] width 478 height 49
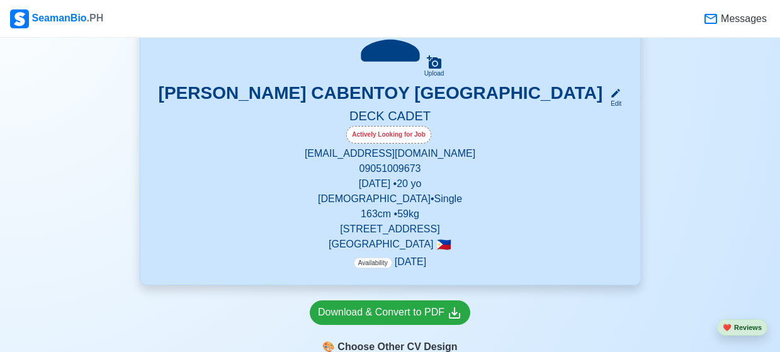
scroll to position [336, 0]
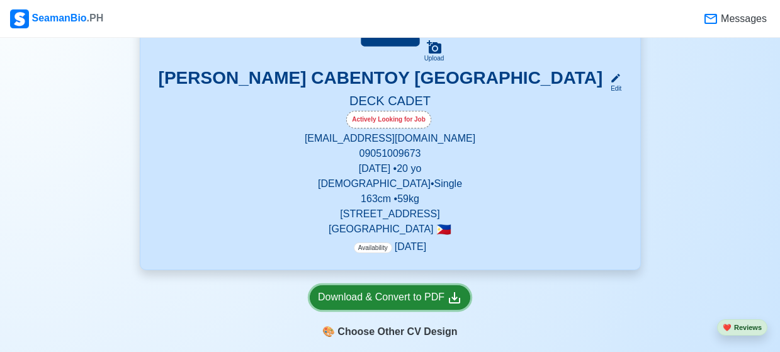
click at [400, 301] on div "Download & Convert to PDF" at bounding box center [390, 297] width 144 height 16
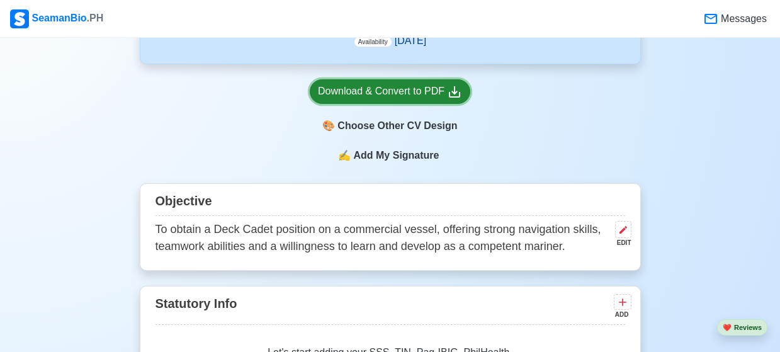
scroll to position [543, 0]
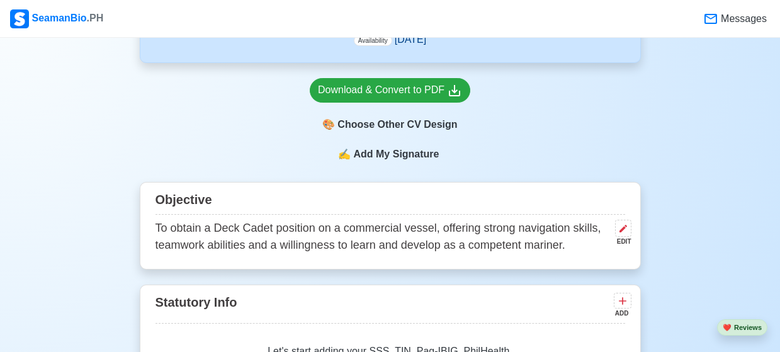
click at [397, 153] on span "Add My Signature" at bounding box center [395, 154] width 91 height 15
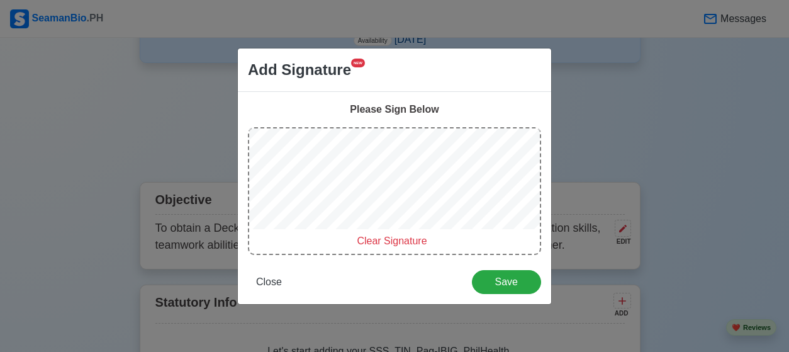
click at [384, 238] on span "Clear Signature" at bounding box center [392, 240] width 70 height 11
click at [366, 240] on span "Clear Signature" at bounding box center [392, 240] width 70 height 11
click at [380, 242] on span "Clear Signature" at bounding box center [392, 240] width 70 height 11
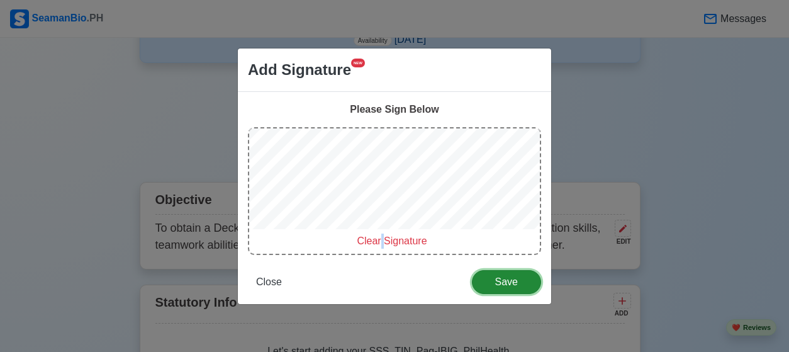
click at [491, 288] on button "Save" at bounding box center [506, 282] width 69 height 24
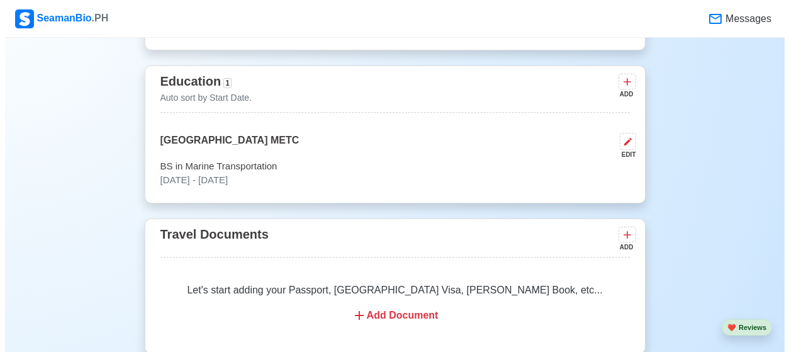
scroll to position [908, 0]
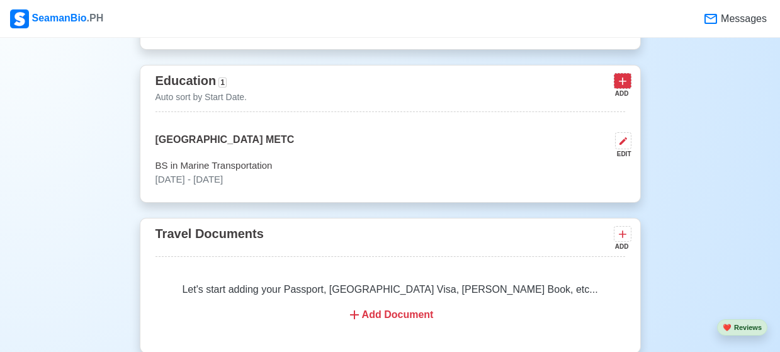
click at [622, 85] on icon at bounding box center [623, 81] width 8 height 8
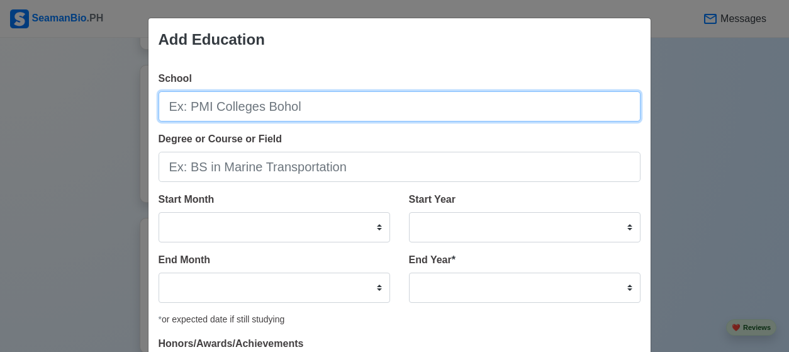
click at [469, 113] on input "School" at bounding box center [400, 106] width 482 height 30
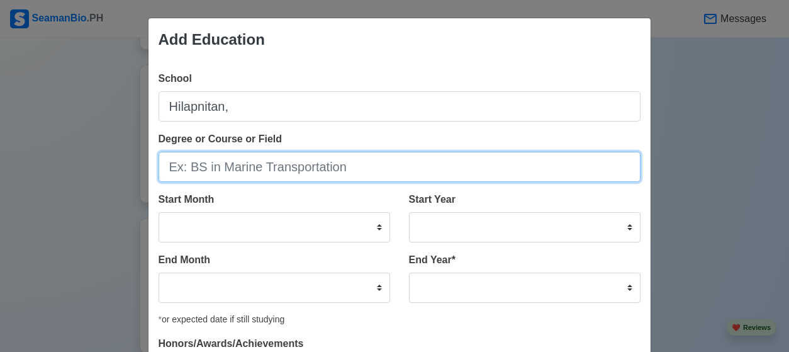
click at [361, 173] on input "Degree or Course or Field" at bounding box center [400, 167] width 482 height 30
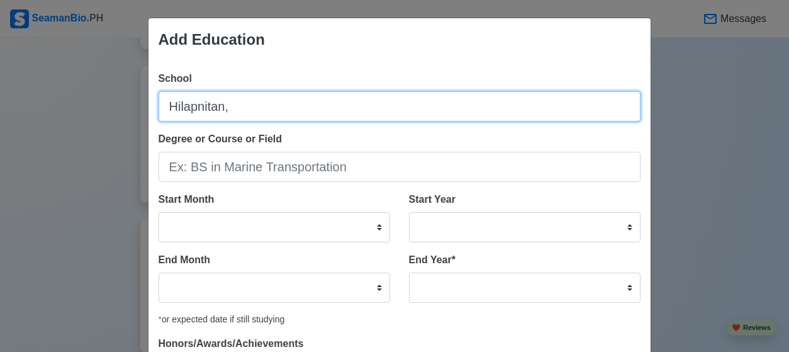
click at [364, 106] on input "Hilapnitan," at bounding box center [400, 106] width 482 height 30
type input "H"
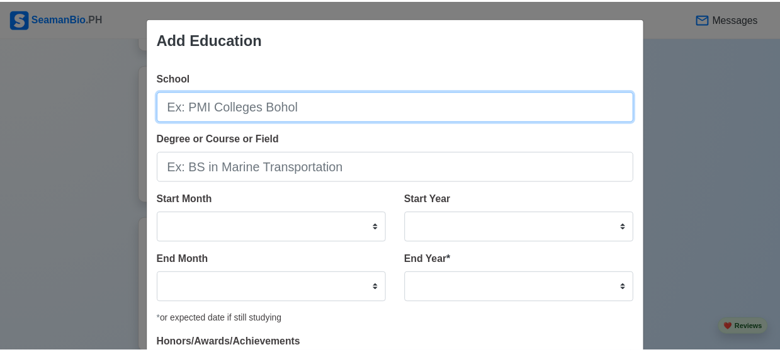
scroll to position [127, 0]
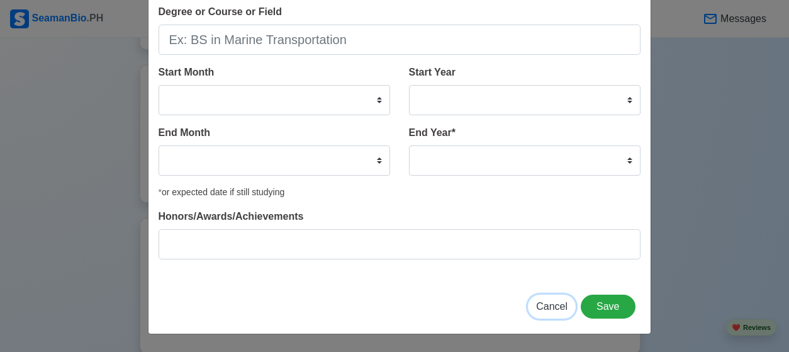
click at [551, 306] on span "Cancel" at bounding box center [551, 306] width 31 height 11
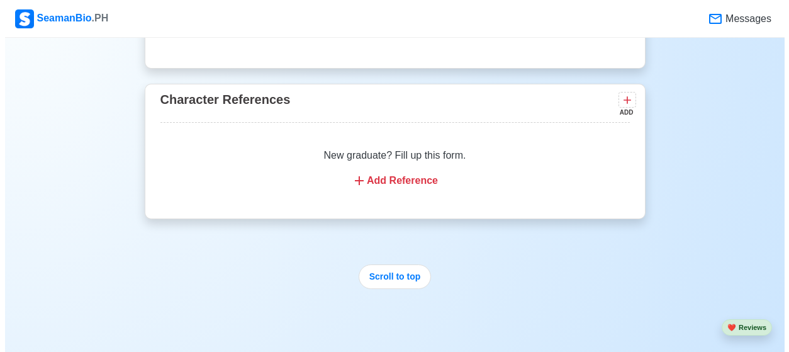
scroll to position [1971, 0]
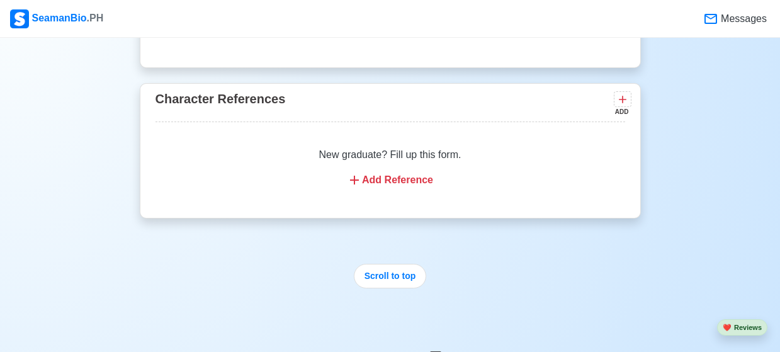
click at [403, 187] on div "Add Reference" at bounding box center [390, 179] width 439 height 15
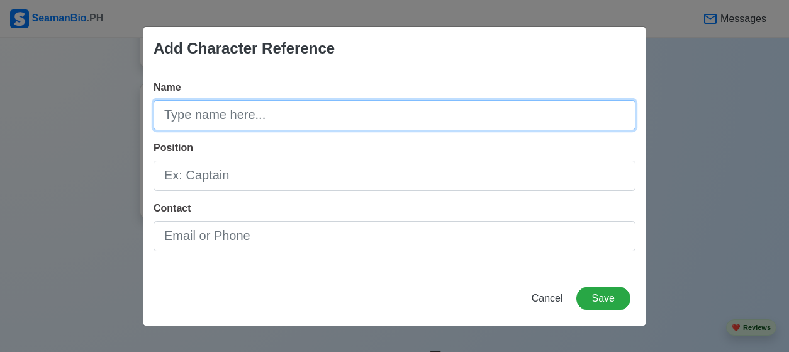
click at [427, 118] on input "Name" at bounding box center [395, 115] width 482 height 30
type input "r"
type input "[PERSON_NAME] Leyte"
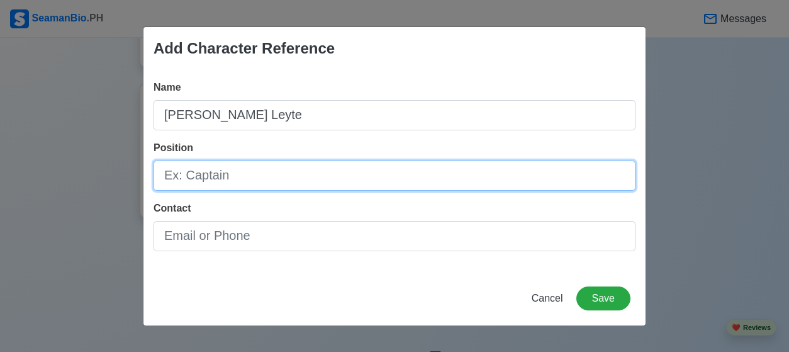
click at [389, 181] on input "Position" at bounding box center [395, 175] width 482 height 30
click at [415, 177] on input "Position" at bounding box center [395, 175] width 482 height 30
type input "Deck Cadet"
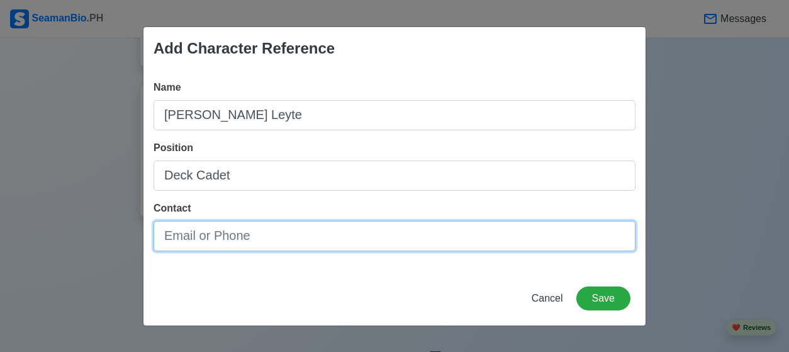
click at [378, 236] on input "Contact" at bounding box center [395, 236] width 482 height 30
type input "09051009673"
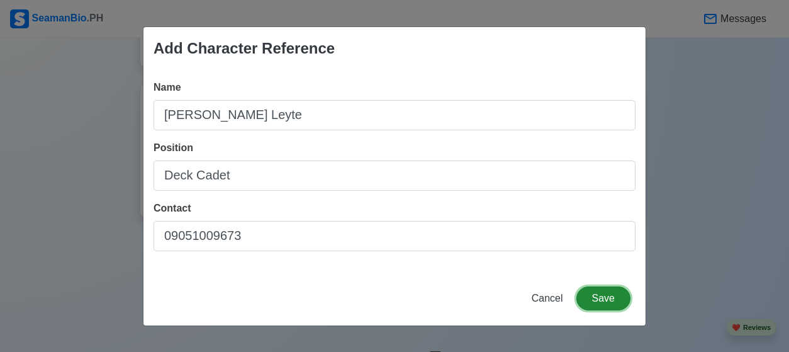
click at [596, 303] on button "Save" at bounding box center [603, 298] width 54 height 24
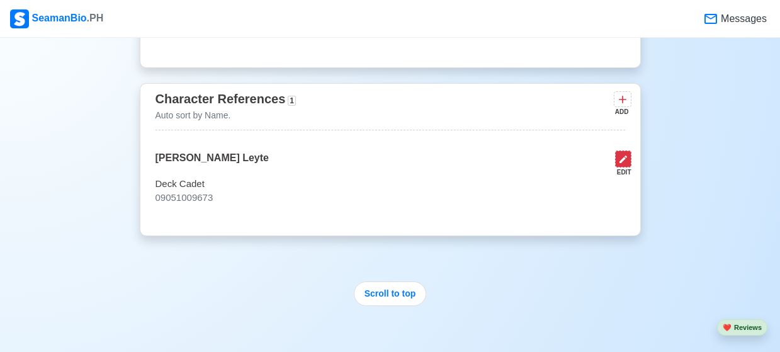
click at [624, 167] on button at bounding box center [623, 158] width 16 height 17
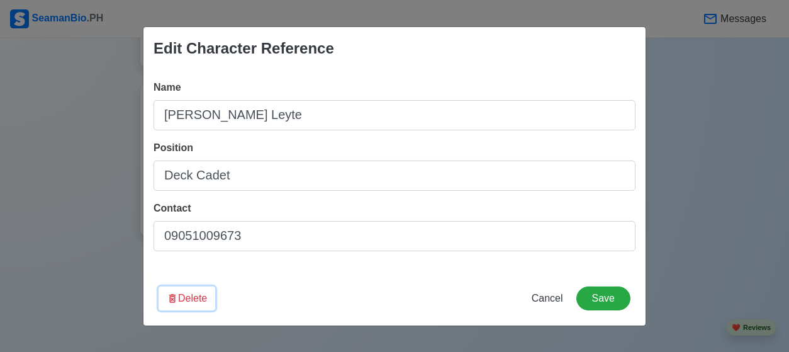
click at [203, 301] on button "Delete" at bounding box center [187, 298] width 57 height 24
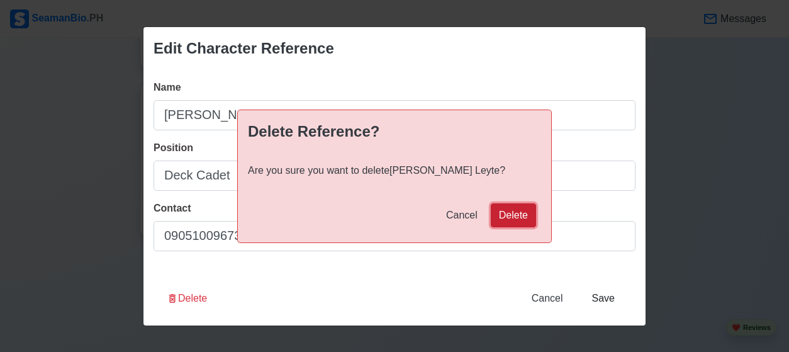
click at [513, 215] on button "Delete" at bounding box center [513, 215] width 45 height 24
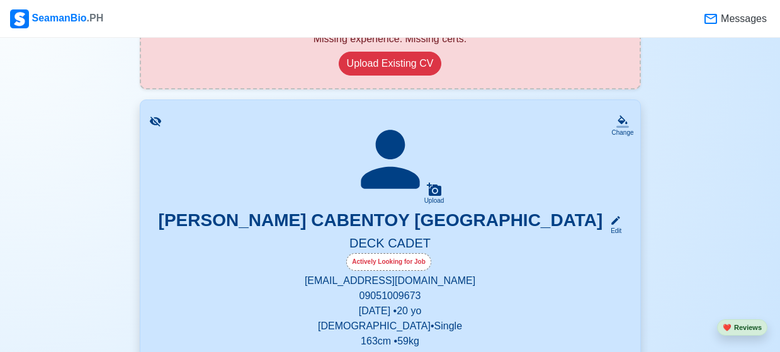
scroll to position [0, 0]
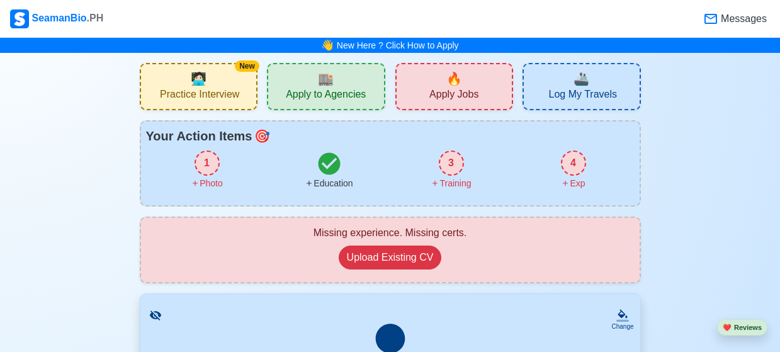
click at [205, 89] on span "Practice Interview" at bounding box center [199, 96] width 79 height 16
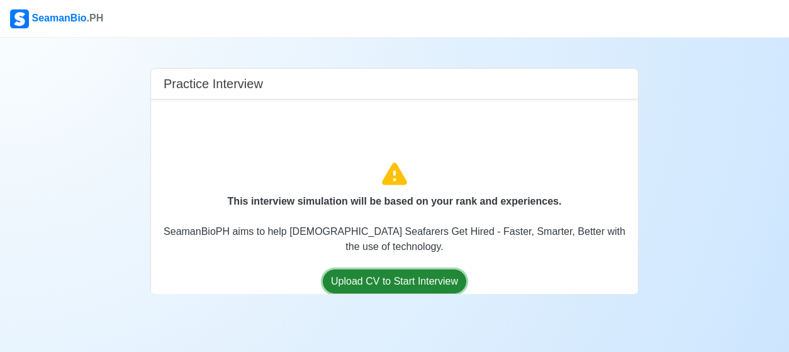
click at [395, 280] on button "Upload CV to Start Interview" at bounding box center [394, 281] width 143 height 24
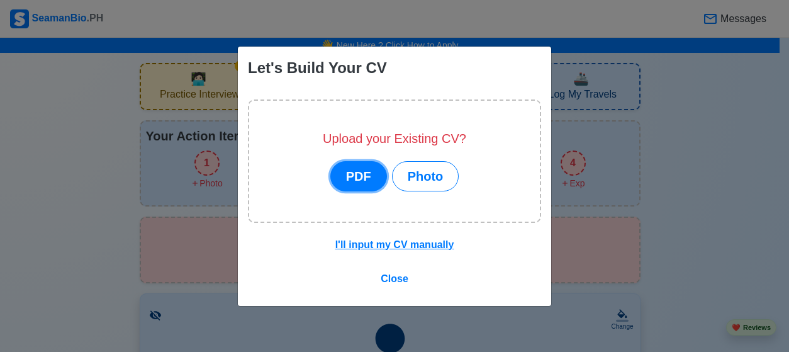
click at [351, 172] on button "PDF" at bounding box center [358, 176] width 57 height 30
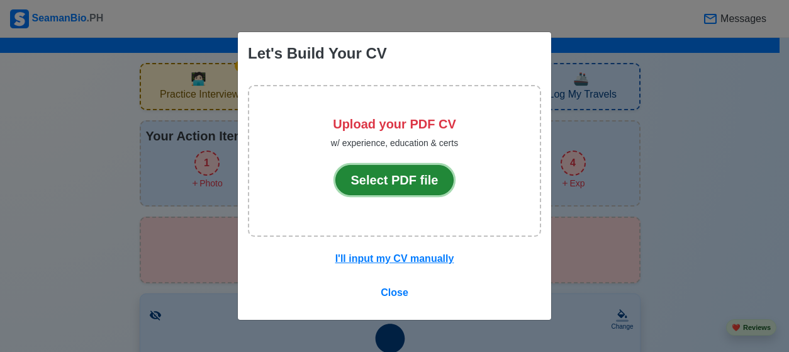
click at [399, 184] on button "Select PDF file" at bounding box center [394, 180] width 119 height 30
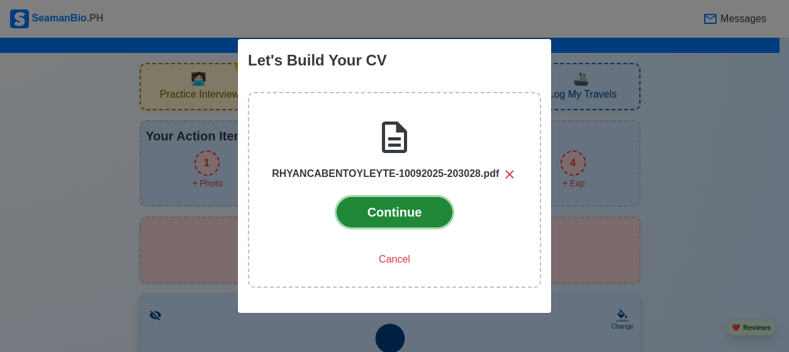
click at [392, 207] on button "Continue" at bounding box center [395, 212] width 116 height 30
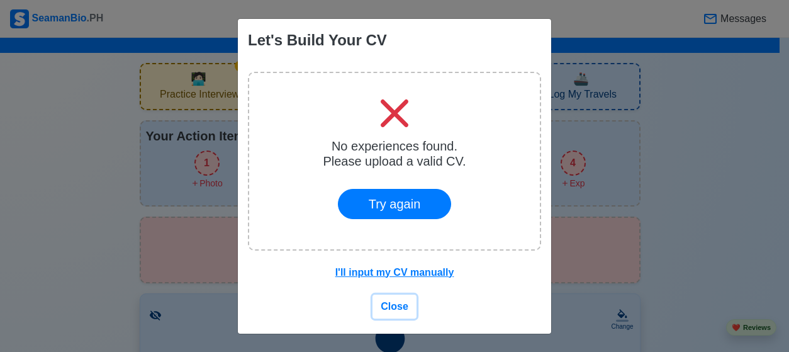
click at [387, 315] on button "Close" at bounding box center [395, 306] width 44 height 24
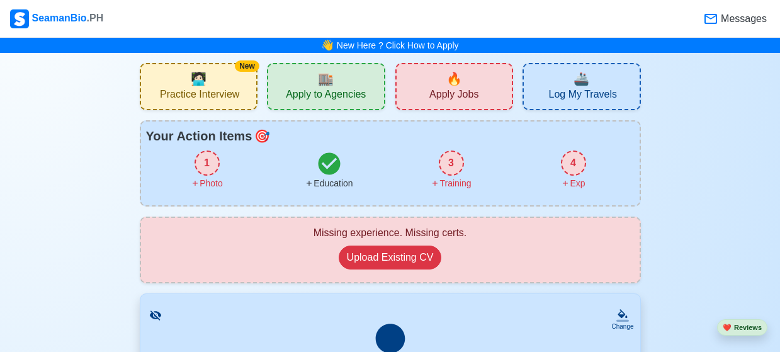
click at [440, 91] on span "Apply Jobs" at bounding box center [453, 96] width 49 height 16
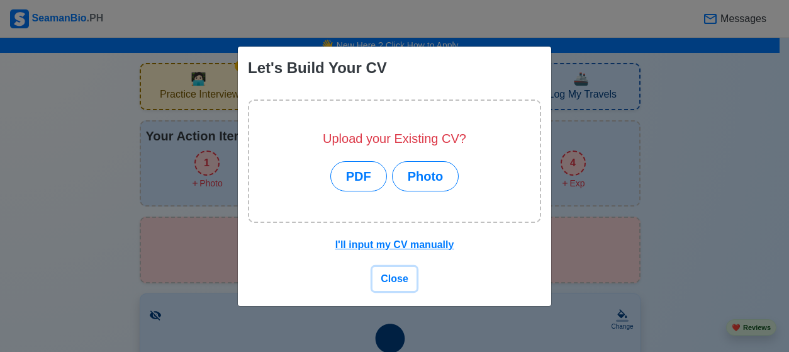
click at [394, 276] on span "Close" at bounding box center [395, 278] width 28 height 11
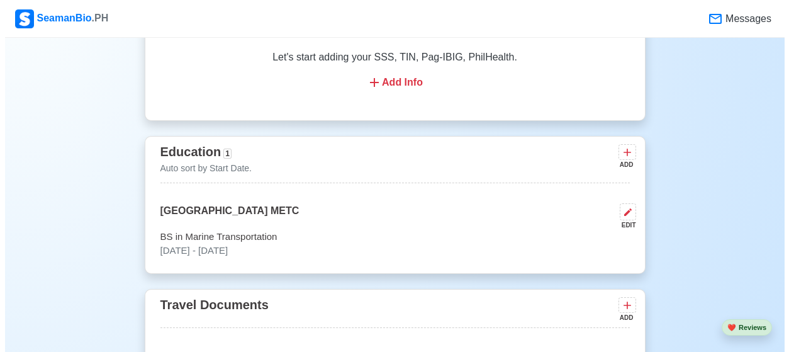
scroll to position [838, 0]
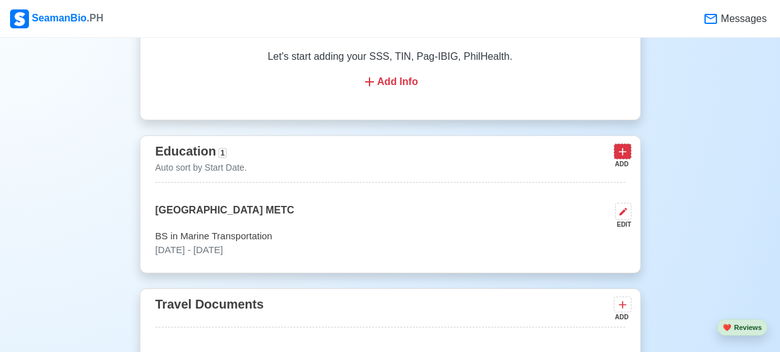
click at [622, 158] on icon at bounding box center [622, 151] width 13 height 13
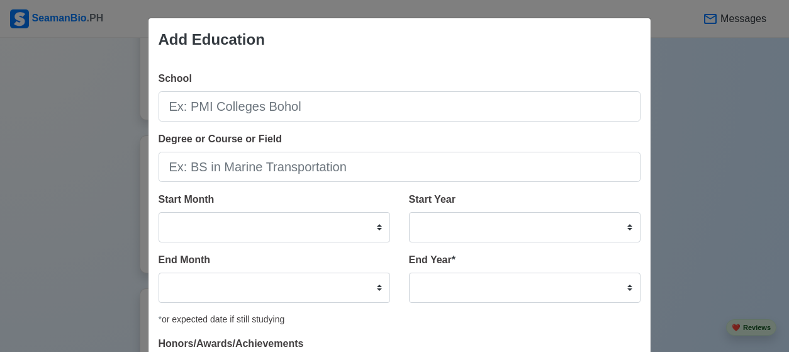
click at [697, 160] on div "Add Education School Degree or Course or Field Start Month January February Mar…" at bounding box center [394, 176] width 789 height 352
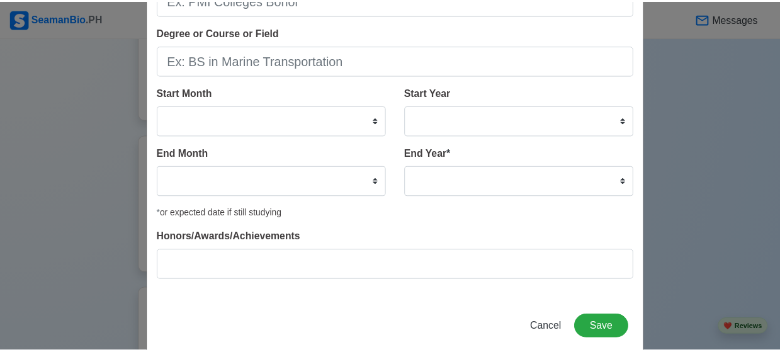
scroll to position [127, 0]
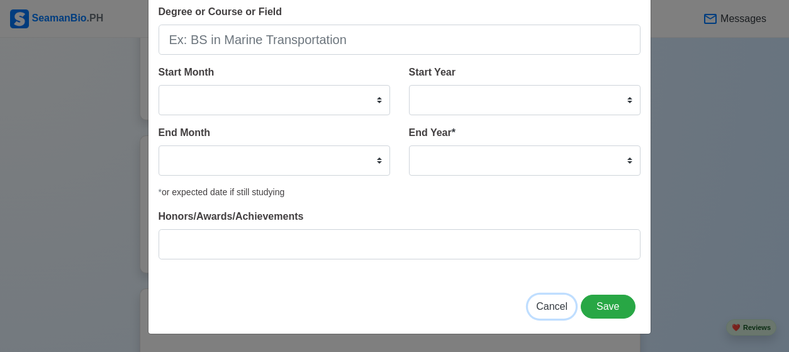
click at [536, 308] on span "Cancel" at bounding box center [551, 306] width 31 height 11
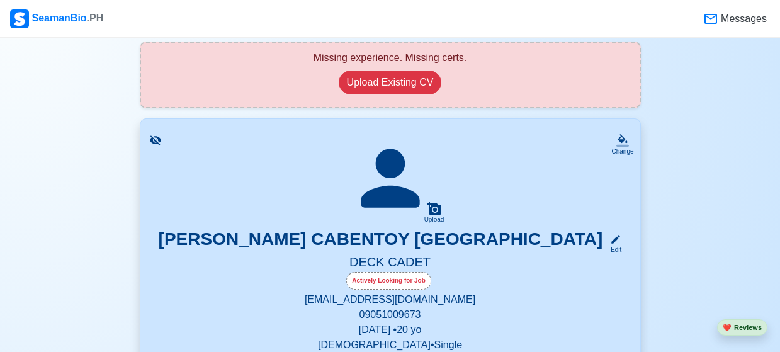
scroll to position [176, 0]
click at [154, 140] on icon at bounding box center [154, 139] width 11 height 9
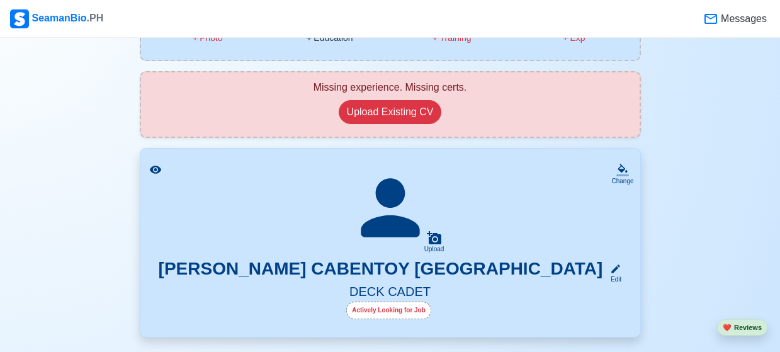
scroll to position [145, 0]
click at [152, 167] on icon at bounding box center [155, 170] width 13 height 13
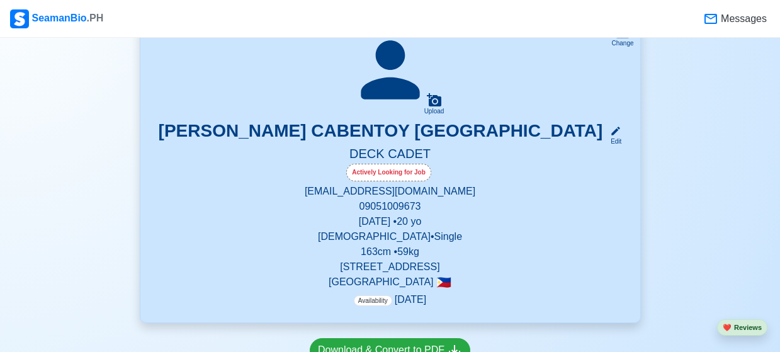
scroll to position [283, 0]
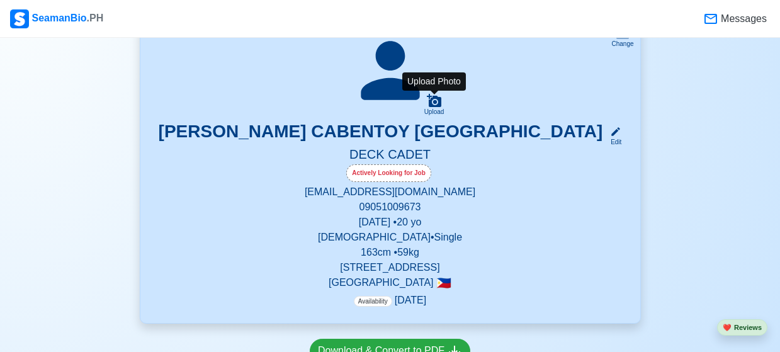
click at [432, 98] on icon at bounding box center [434, 100] width 14 height 13
click at [0, 0] on input "Upload" at bounding box center [0, 0] width 0 height 0
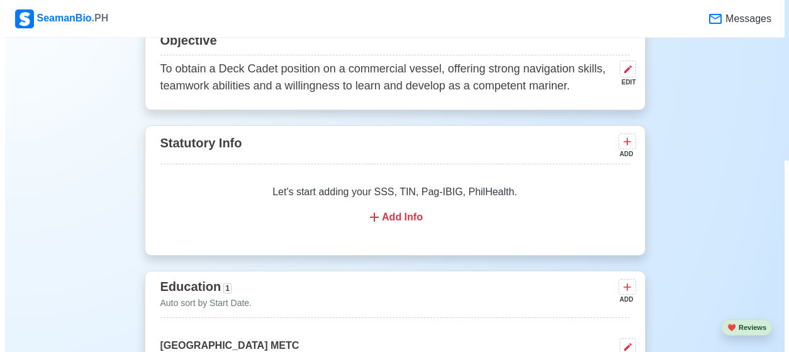
scroll to position [703, 0]
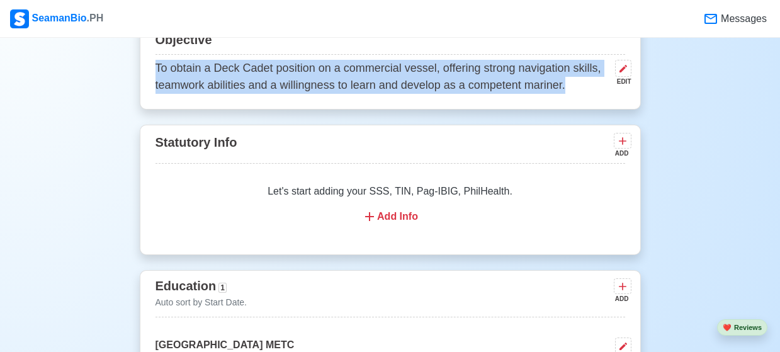
drag, startPoint x: 156, startPoint y: 67, endPoint x: 564, endPoint y: 91, distance: 409.1
click at [564, 91] on p "To obtain a Deck Cadet position on a commercial vessel, offering strong navigat…" at bounding box center [382, 77] width 454 height 34
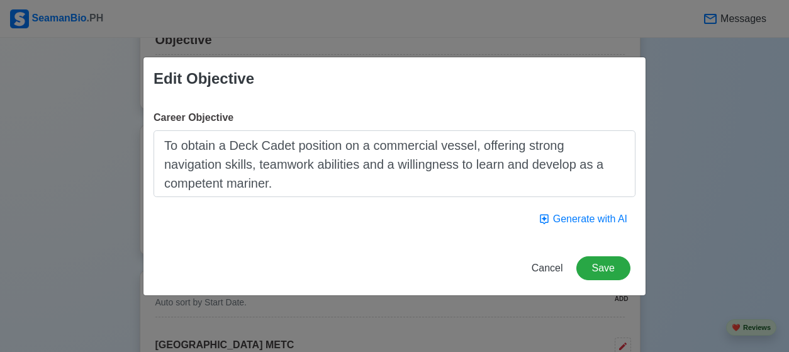
drag, startPoint x: 165, startPoint y: 147, endPoint x: 223, endPoint y: 181, distance: 67.4
click at [223, 181] on textarea "To obtain a Deck Cadet position on a commercial vessel, offering strong navigat…" at bounding box center [395, 163] width 482 height 67
